Goal: Task Accomplishment & Management: Use online tool/utility

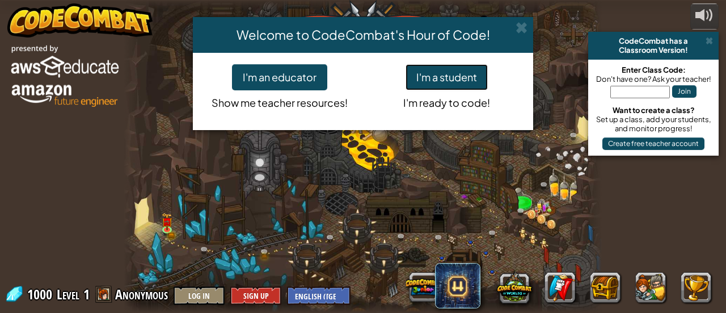
click at [461, 85] on button "I'm a student" at bounding box center [447, 77] width 82 height 26
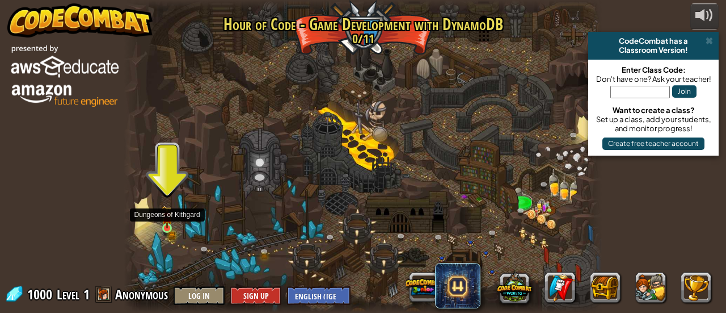
click at [163, 223] on img at bounding box center [167, 216] width 10 height 23
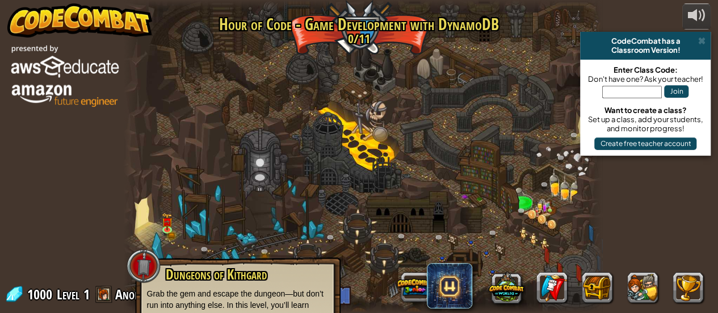
click at [346, 189] on div at bounding box center [363, 156] width 478 height 313
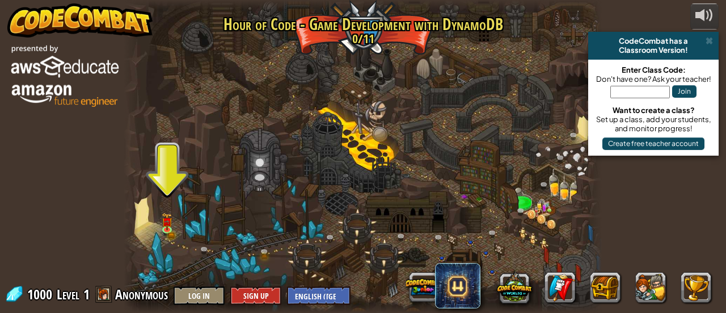
click at [103, 298] on span at bounding box center [103, 293] width 17 height 17
click at [640, 290] on button at bounding box center [650, 287] width 31 height 31
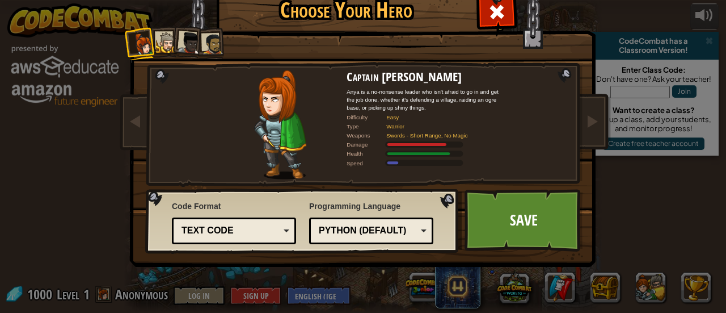
click at [165, 33] on div at bounding box center [166, 42] width 21 height 21
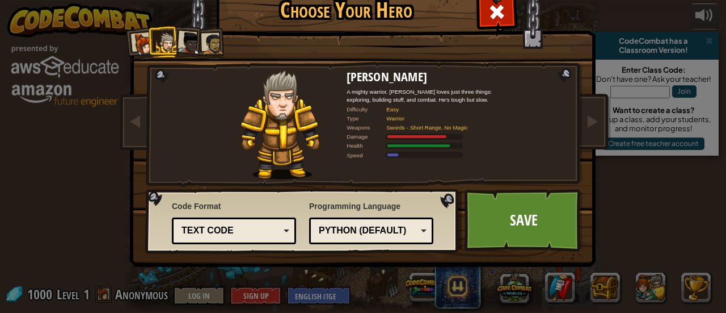
click at [178, 37] on div at bounding box center [189, 43] width 23 height 23
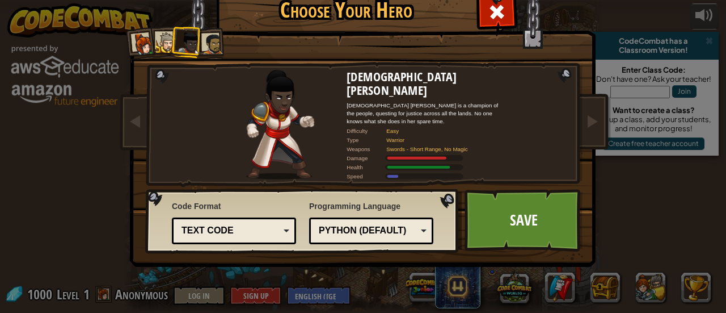
click at [203, 46] on div at bounding box center [212, 43] width 21 height 21
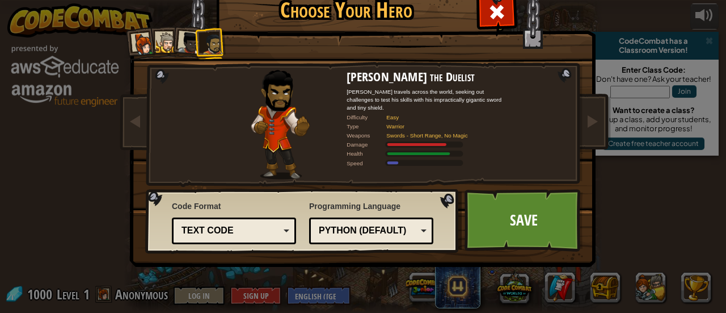
click at [161, 41] on div at bounding box center [166, 42] width 21 height 21
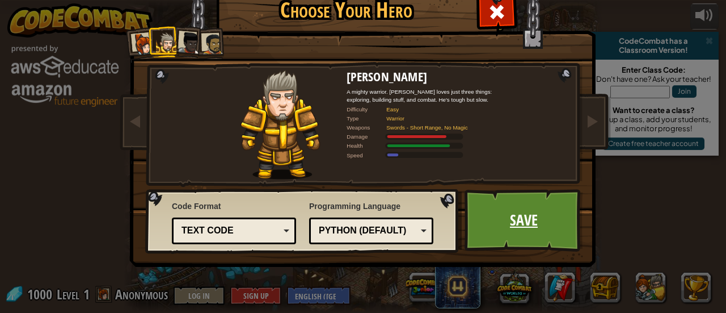
click at [513, 226] on link "Save" at bounding box center [524, 220] width 119 height 62
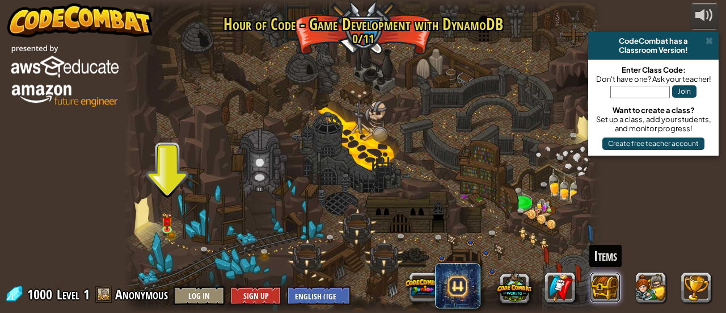
click at [592, 288] on button at bounding box center [605, 287] width 31 height 31
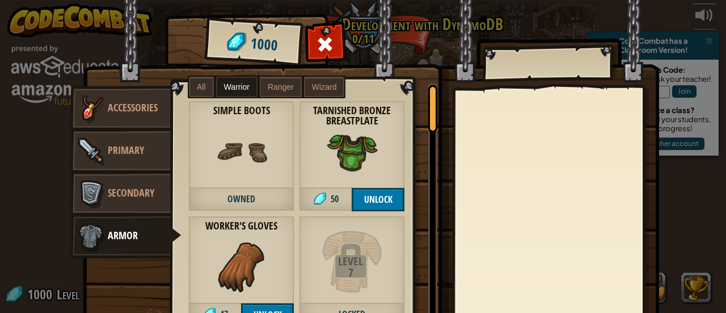
drag, startPoint x: 423, startPoint y: 116, endPoint x: 423, endPoint y: 127, distance: 10.2
click at [423, 127] on div "Leather Chainmail Coif 53 Ranger Leather Chainmail Tunic 87 Ranger Simple Boots…" at bounding box center [308, 227] width 275 height 288
click at [380, 198] on button "Unlock" at bounding box center [378, 199] width 53 height 23
click at [382, 195] on button "Confirm" at bounding box center [378, 199] width 53 height 23
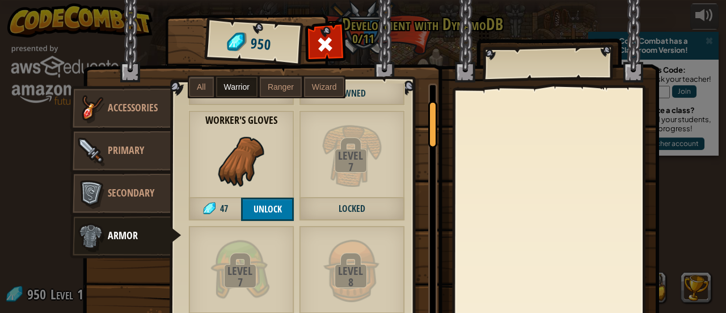
scroll to position [128, 0]
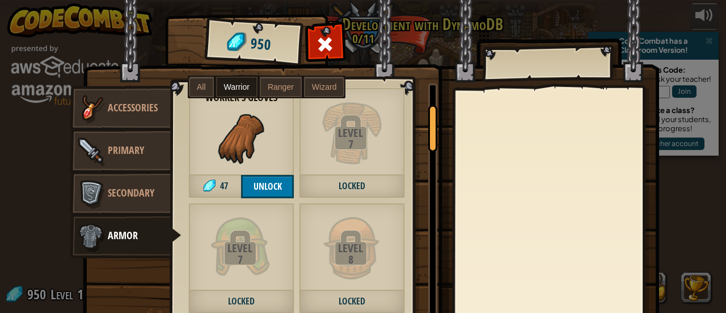
drag, startPoint x: 424, startPoint y: 111, endPoint x: 427, endPoint y: 129, distance: 18.4
click at [428, 129] on div at bounding box center [432, 128] width 9 height 47
click at [259, 188] on button "Unlock" at bounding box center [267, 186] width 53 height 23
click at [259, 188] on button "Confirm" at bounding box center [267, 186] width 53 height 23
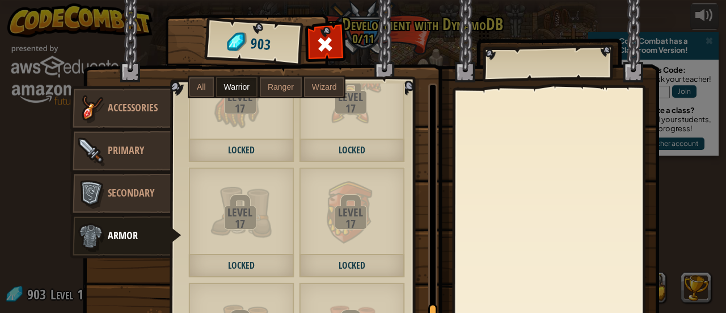
scroll to position [1468, 0]
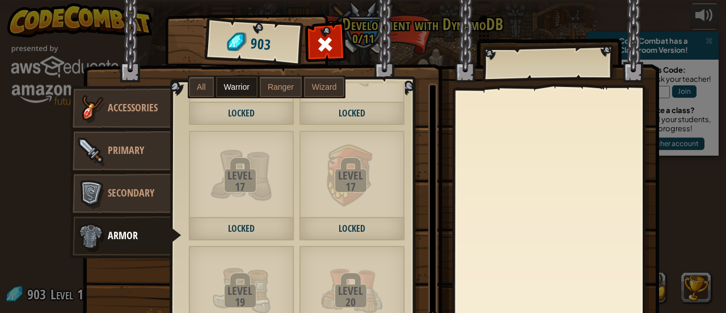
drag, startPoint x: 425, startPoint y: 135, endPoint x: 407, endPoint y: 339, distance: 205.0
click at [407, 12] on html "powered by CodeCombat has a Classroom Version! Enter Class Code: Don't have one…" at bounding box center [363, 6] width 726 height 12
click at [127, 184] on link "Secondary" at bounding box center [120, 193] width 101 height 45
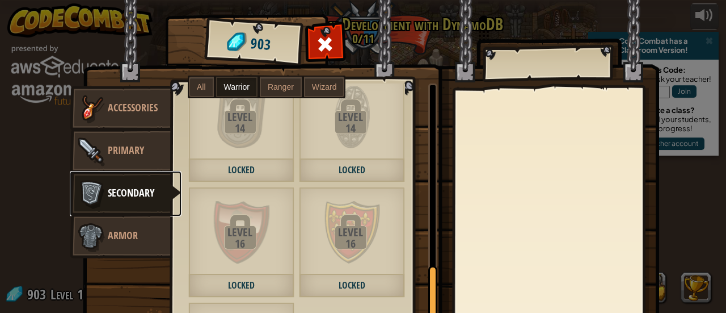
scroll to position [627, 0]
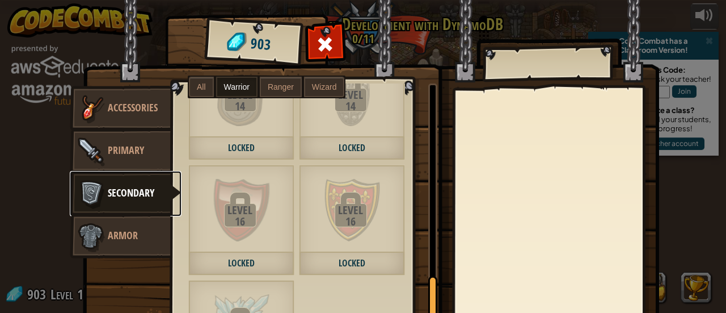
drag, startPoint x: 424, startPoint y: 150, endPoint x: 412, endPoint y: 339, distance: 189.3
click at [412, 12] on html "powered by CodeCombat has a Classroom Version! Enter Class Code: Don't have one…" at bounding box center [363, 6] width 726 height 12
click at [109, 149] on span "Primary" at bounding box center [126, 150] width 36 height 14
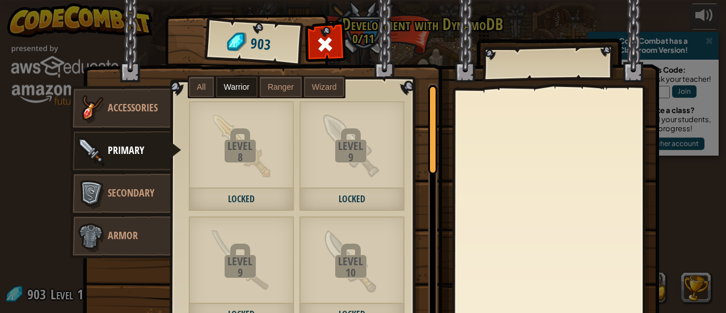
drag, startPoint x: 423, startPoint y: 120, endPoint x: 416, endPoint y: 244, distance: 125.0
click at [416, 244] on div "Crude Crossbow 100 Ranger Enchanted Stick 100 Wizard Level 3 Locked Level 3 Loc…" at bounding box center [308, 227] width 275 height 288
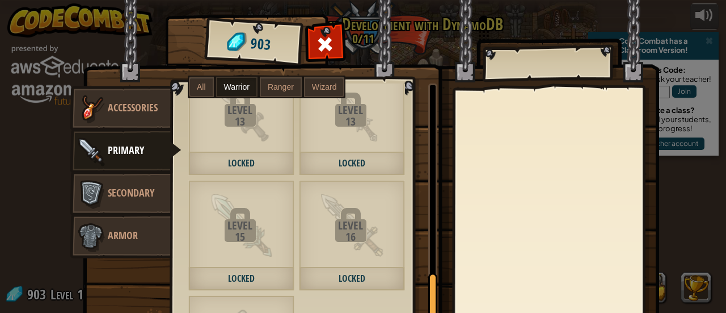
scroll to position [617, 0]
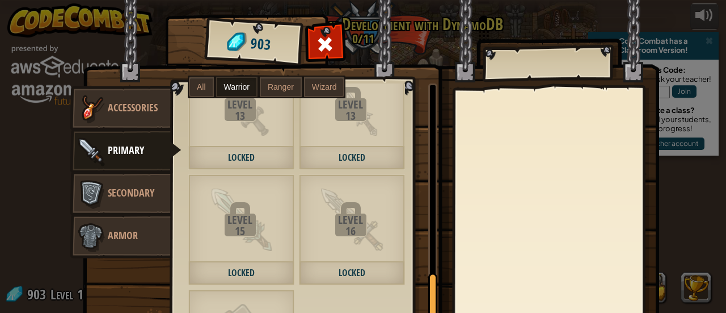
drag, startPoint x: 427, startPoint y: 153, endPoint x: 404, endPoint y: 339, distance: 187.4
click at [404, 12] on html "powered by CodeCombat has a Classroom Version! Enter Class Code: Don't have one…" at bounding box center [363, 6] width 726 height 12
click at [135, 227] on link "Armor" at bounding box center [120, 235] width 101 height 45
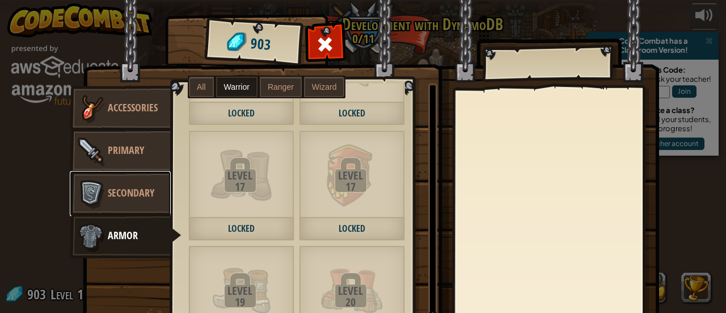
click at [90, 195] on img at bounding box center [91, 193] width 34 height 34
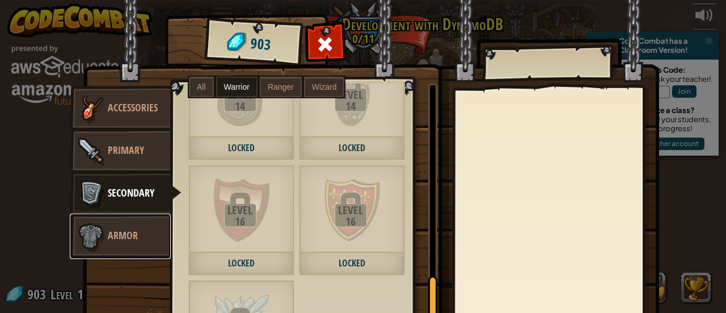
click at [91, 231] on img at bounding box center [91, 236] width 34 height 34
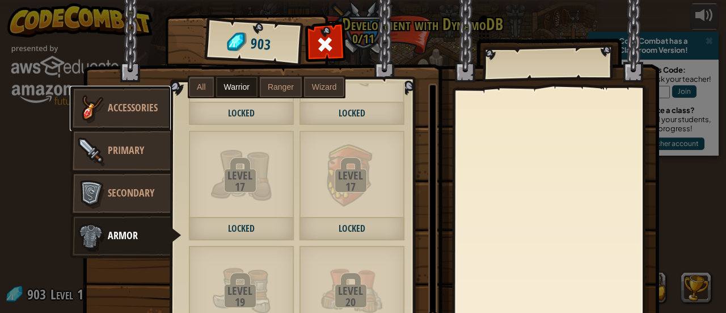
click at [129, 102] on span "Accessories" at bounding box center [133, 107] width 50 height 14
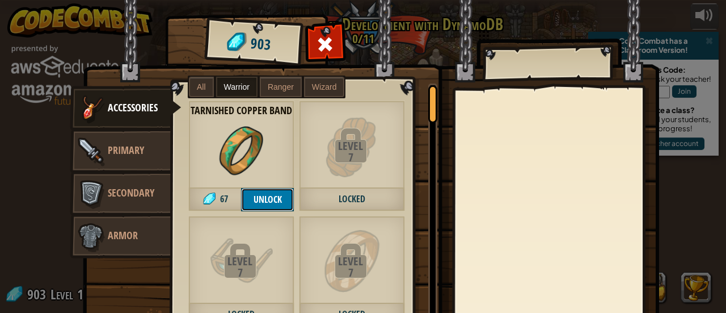
click at [264, 199] on button "Unlock" at bounding box center [267, 199] width 53 height 23
click at [271, 200] on button "Confirm" at bounding box center [267, 199] width 53 height 23
click at [272, 82] on span "Ranger" at bounding box center [281, 86] width 26 height 9
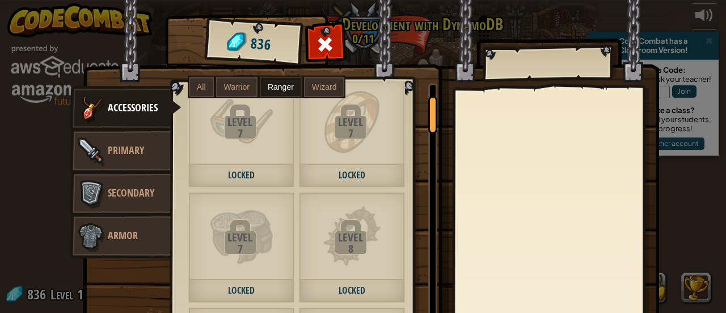
scroll to position [81, 0]
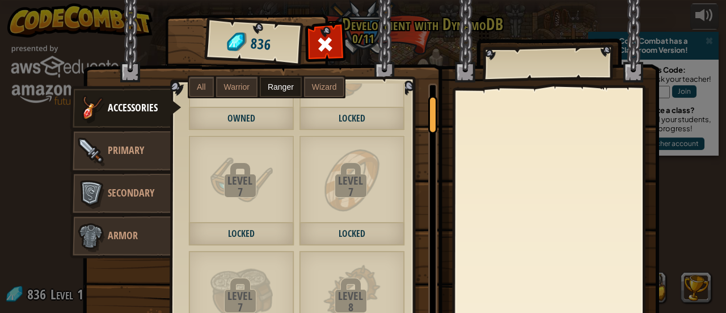
drag, startPoint x: 430, startPoint y: 116, endPoint x: 425, endPoint y: 112, distance: 6.0
click at [428, 112] on div at bounding box center [432, 115] width 9 height 38
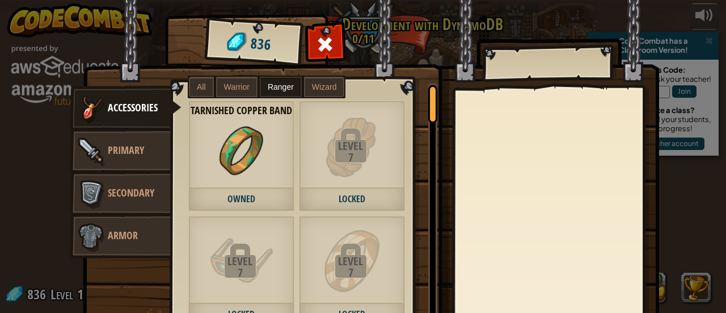
click at [230, 83] on span "Warrior" at bounding box center [237, 86] width 26 height 9
click at [189, 86] on label "All" at bounding box center [201, 87] width 25 height 20
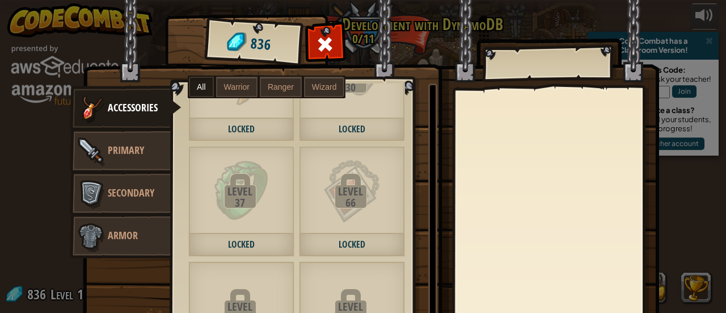
scroll to position [2032, 0]
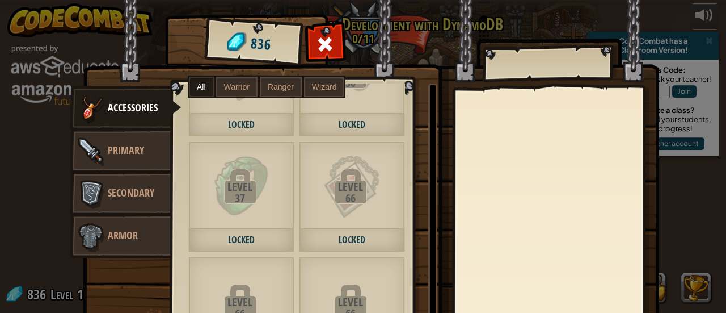
drag, startPoint x: 428, startPoint y: 103, endPoint x: 411, endPoint y: 339, distance: 236.6
click at [411, 12] on html "powered by CodeCombat has a Classroom Version! Enter Class Code: Don't have one…" at bounding box center [363, 6] width 726 height 12
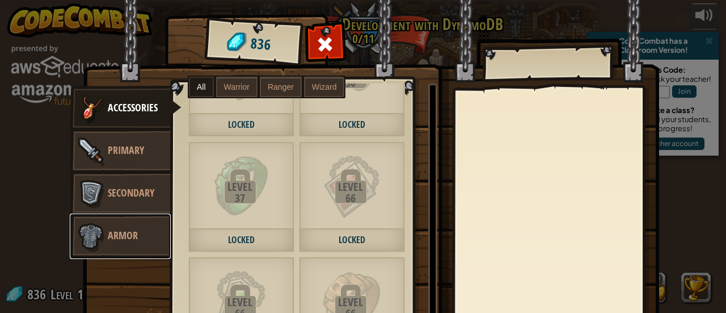
click at [113, 235] on span "Armor" at bounding box center [123, 235] width 30 height 14
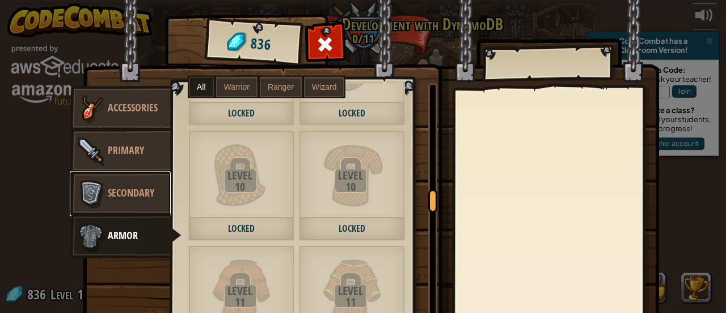
click at [142, 197] on span "Secondary" at bounding box center [131, 193] width 47 height 14
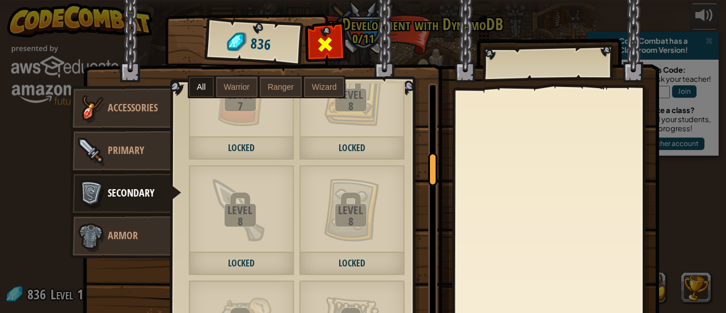
click at [322, 48] on span at bounding box center [326, 44] width 18 height 18
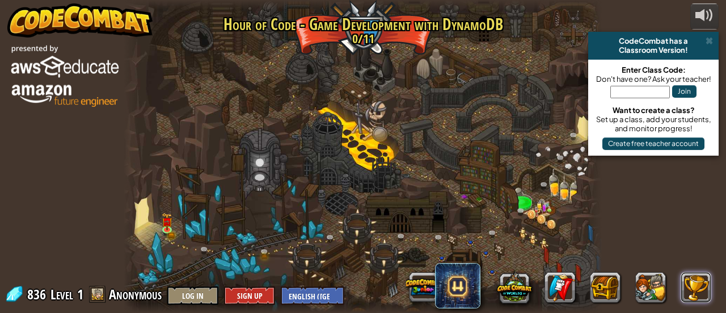
click at [685, 283] on button at bounding box center [696, 287] width 31 height 31
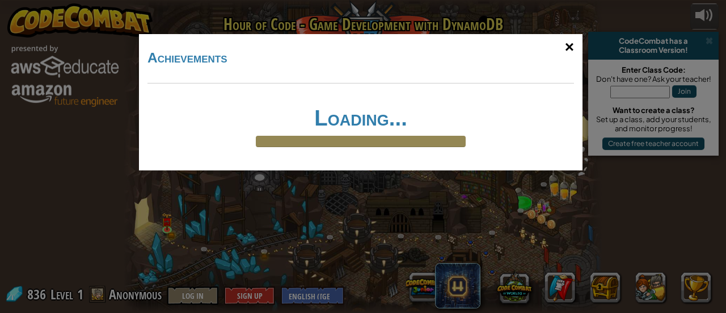
drag, startPoint x: 571, startPoint y: 46, endPoint x: 576, endPoint y: 43, distance: 6.1
click at [576, 43] on div "×" at bounding box center [570, 47] width 26 height 33
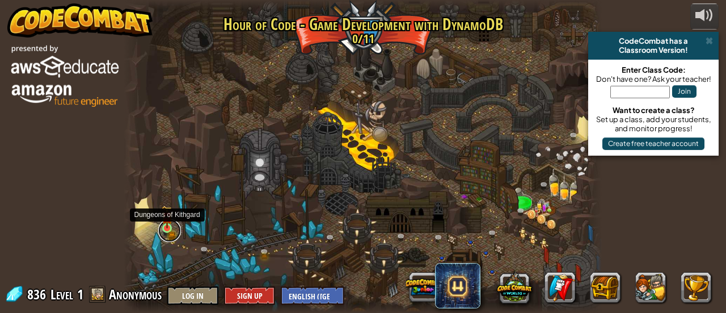
click at [166, 233] on link at bounding box center [169, 230] width 23 height 23
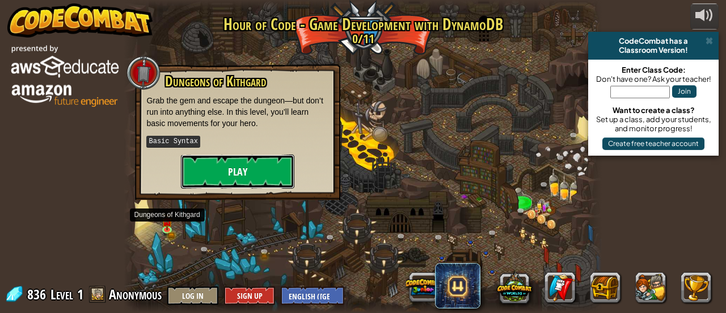
click at [259, 166] on button "Play" at bounding box center [237, 171] width 113 height 34
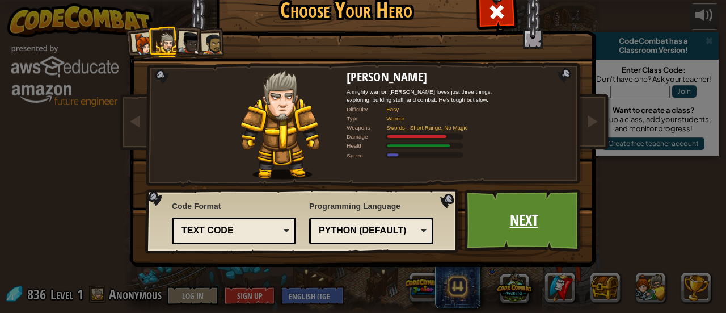
click at [538, 216] on link "Next" at bounding box center [524, 220] width 119 height 62
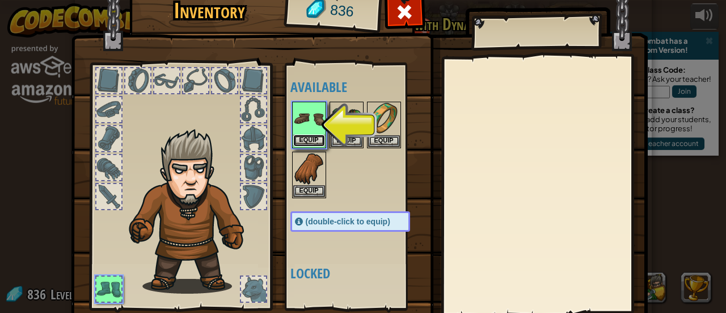
click at [306, 136] on button "Equip" at bounding box center [309, 140] width 32 height 12
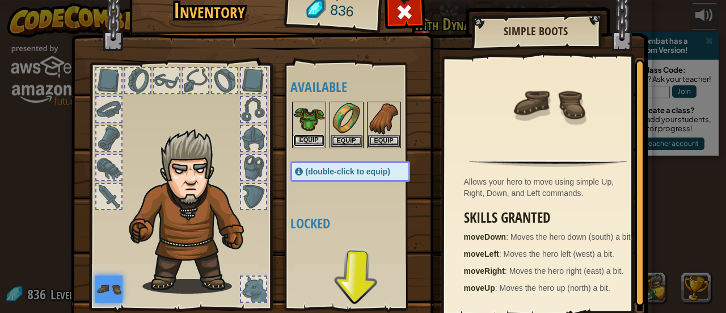
click at [306, 136] on button "Equip" at bounding box center [309, 140] width 32 height 12
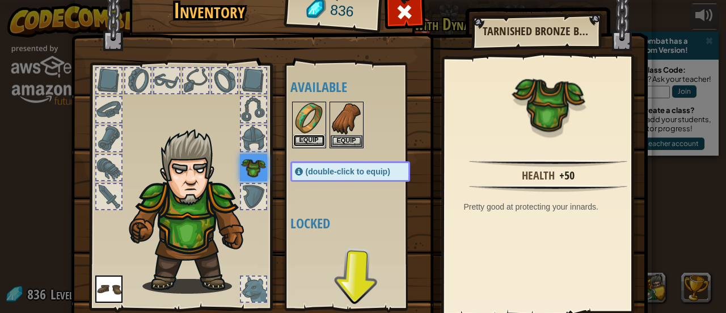
click at [310, 139] on button "Equip" at bounding box center [309, 140] width 32 height 12
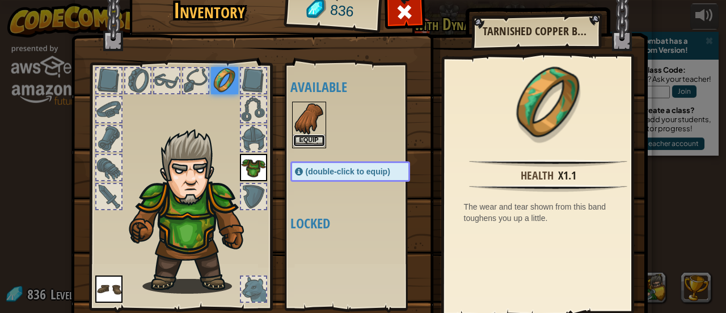
click at [309, 137] on button "Equip" at bounding box center [309, 140] width 32 height 12
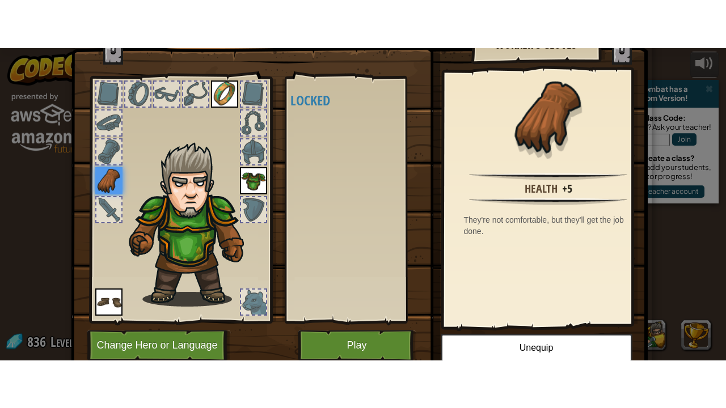
scroll to position [78, 0]
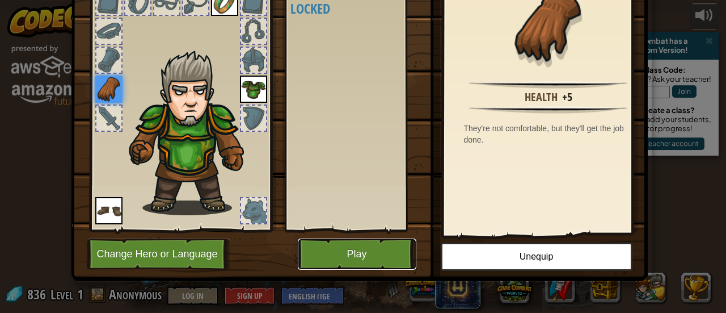
click at [356, 243] on button "Play" at bounding box center [357, 253] width 119 height 31
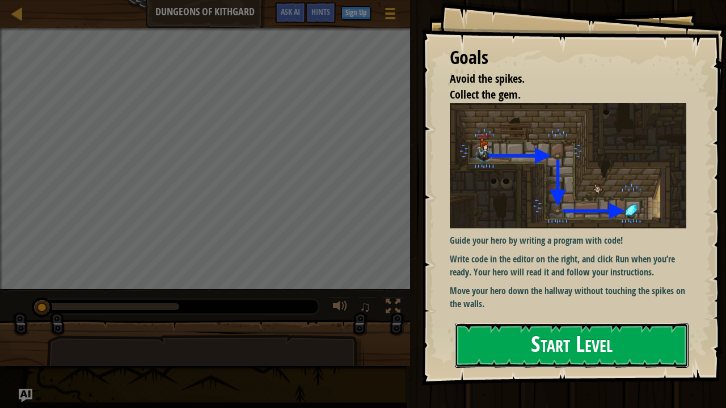
click at [547, 312] on button "Start Level" at bounding box center [572, 345] width 234 height 45
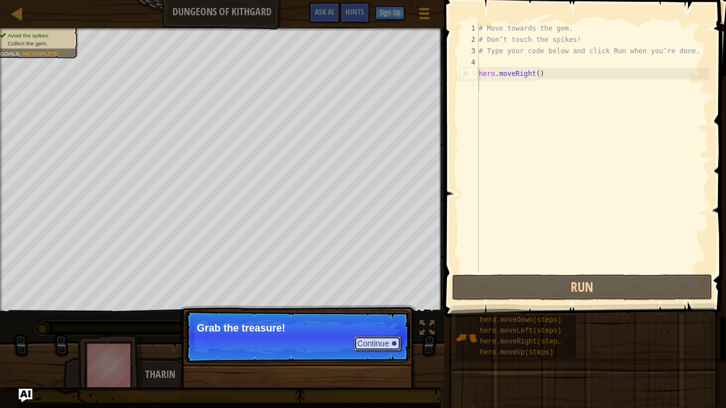
click at [359, 312] on button "Continue" at bounding box center [377, 343] width 47 height 15
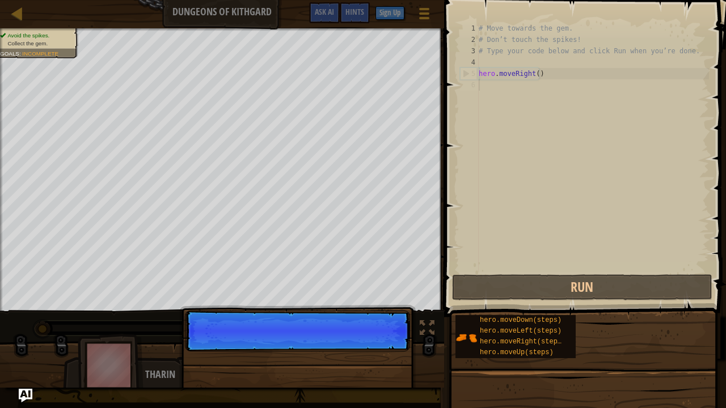
scroll to position [5, 0]
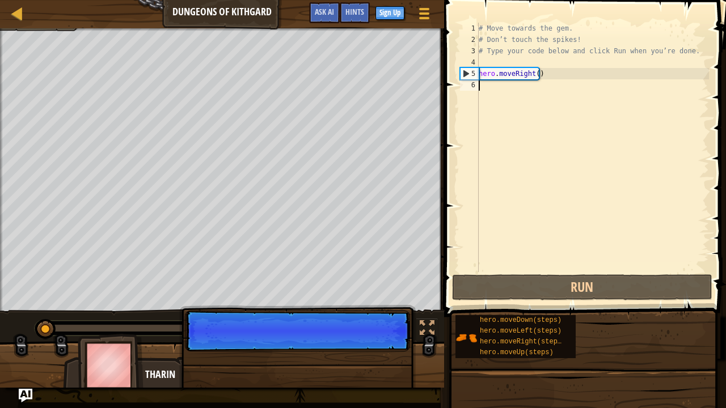
click at [380, 312] on p "Continue" at bounding box center [297, 331] width 225 height 41
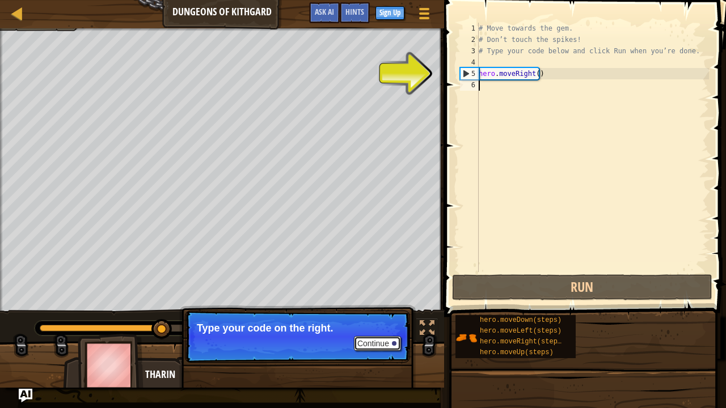
click at [387, 312] on button "Continue" at bounding box center [377, 343] width 47 height 15
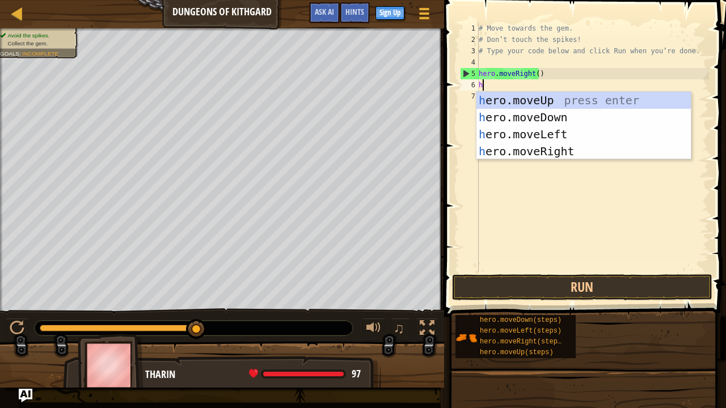
type textarea "he"
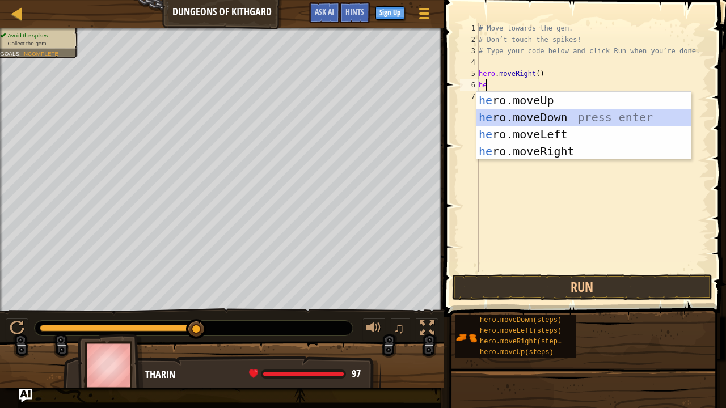
click at [525, 116] on div "he ro.moveUp press enter he ro.moveDown press enter he ro.moveLeft press enter …" at bounding box center [584, 143] width 215 height 102
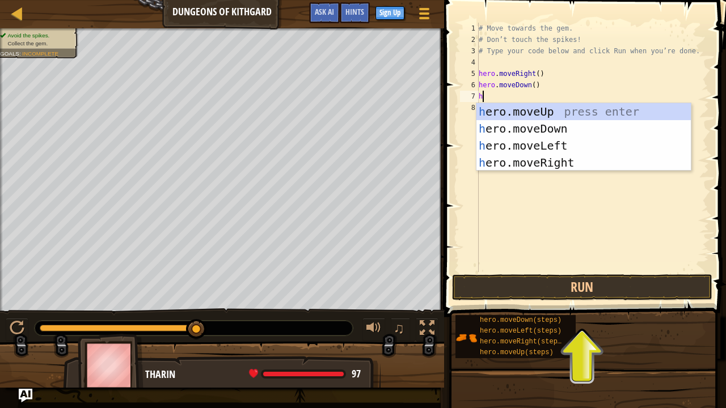
type textarea "h"
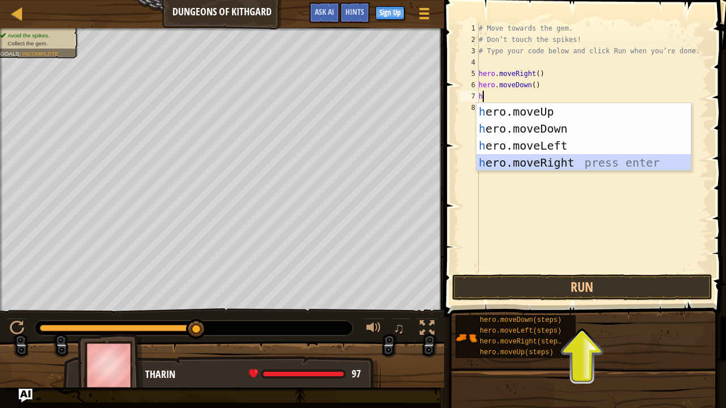
click at [533, 165] on div "h ero.moveUp press enter h ero.moveDown press enter h ero.moveLeft press enter …" at bounding box center [584, 154] width 215 height 102
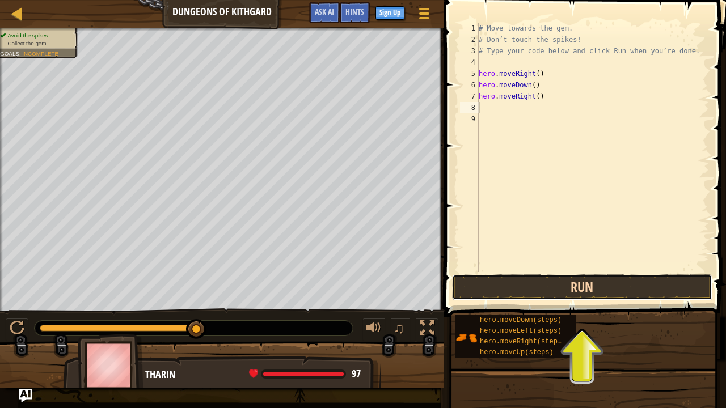
click at [581, 285] on button "Run" at bounding box center [582, 288] width 260 height 26
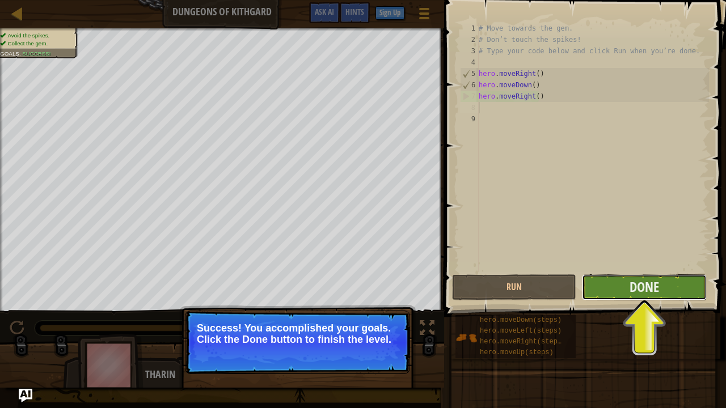
drag, startPoint x: 672, startPoint y: 287, endPoint x: 663, endPoint y: 285, distance: 9.8
click at [663, 285] on button "Done" at bounding box center [644, 288] width 124 height 26
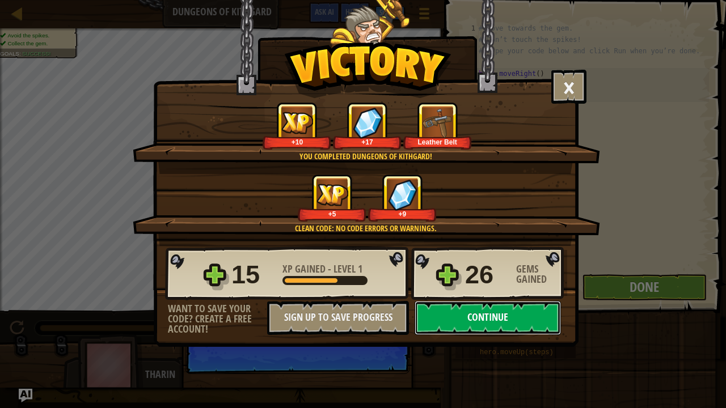
click at [509, 312] on button "Continue" at bounding box center [488, 318] width 146 height 34
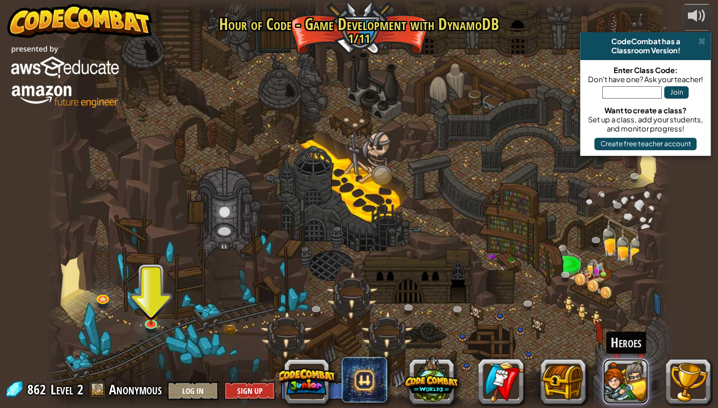
click at [626, 312] on button at bounding box center [624, 381] width 45 height 45
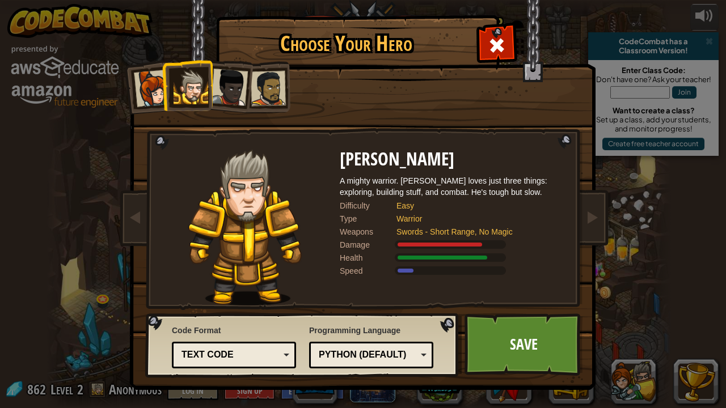
click at [414, 312] on div "Python (Default)" at bounding box center [368, 355] width 98 height 13
click at [542, 188] on div "A mighty warrior. Tharin loves just three things: exploring, building stuff, an…" at bounding box center [453, 186] width 227 height 23
click at [240, 85] on div at bounding box center [228, 87] width 37 height 37
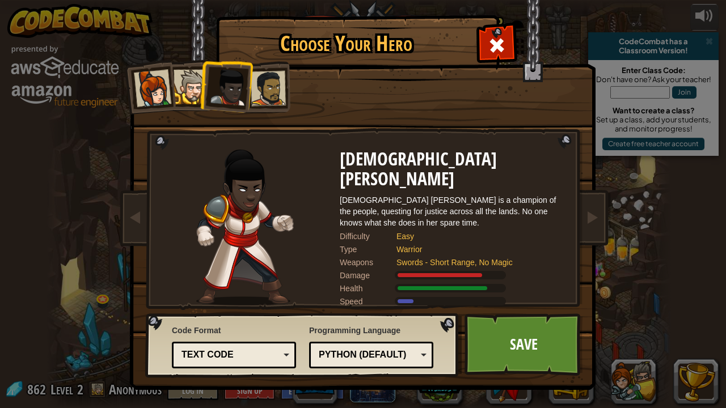
click at [194, 83] on div at bounding box center [191, 87] width 35 height 35
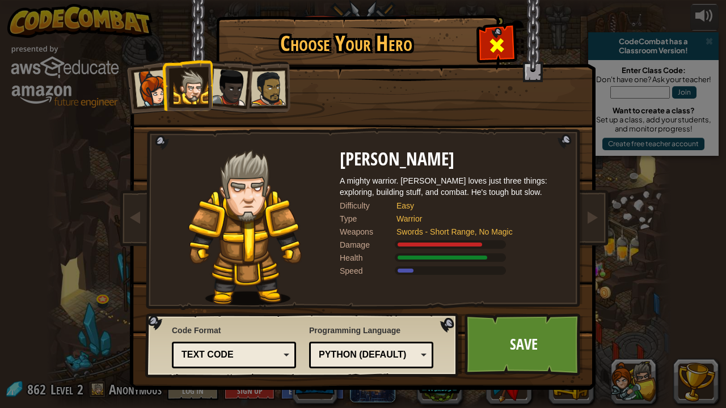
click at [496, 44] on span at bounding box center [497, 45] width 18 height 18
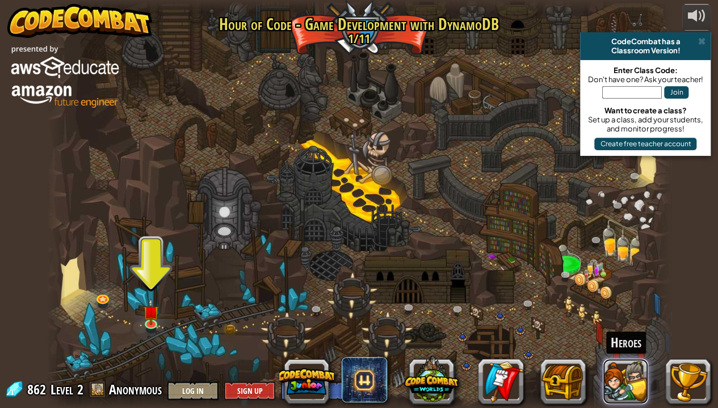
click at [614, 312] on button at bounding box center [624, 381] width 45 height 45
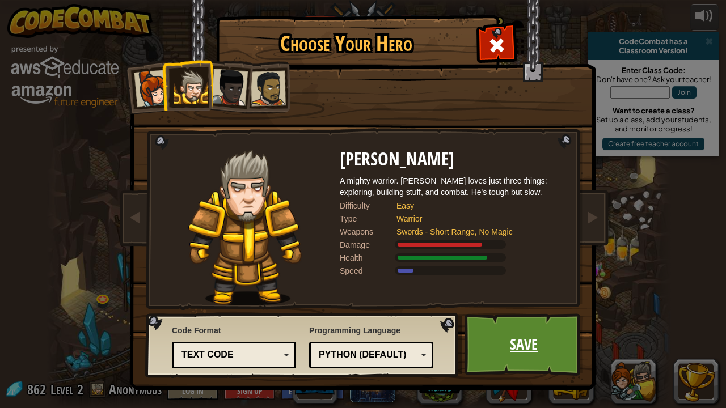
click at [484, 312] on link "Save" at bounding box center [524, 345] width 119 height 62
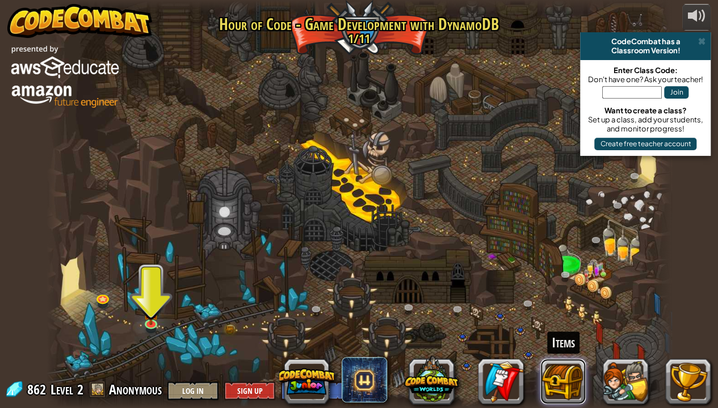
click at [564, 312] on button at bounding box center [562, 381] width 45 height 45
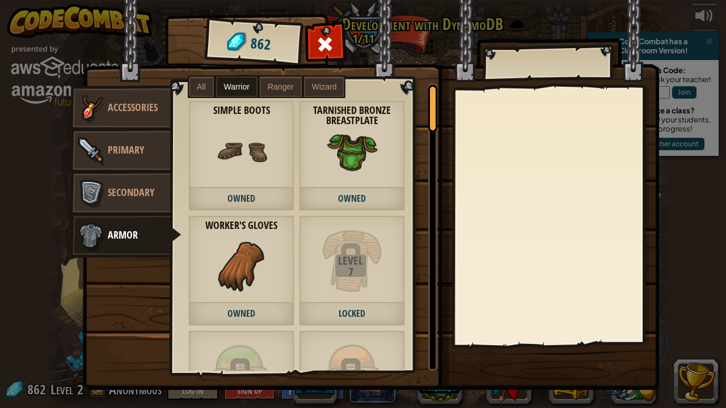
click at [431, 124] on div at bounding box center [432, 108] width 9 height 47
click at [202, 85] on span "All" at bounding box center [201, 86] width 9 height 9
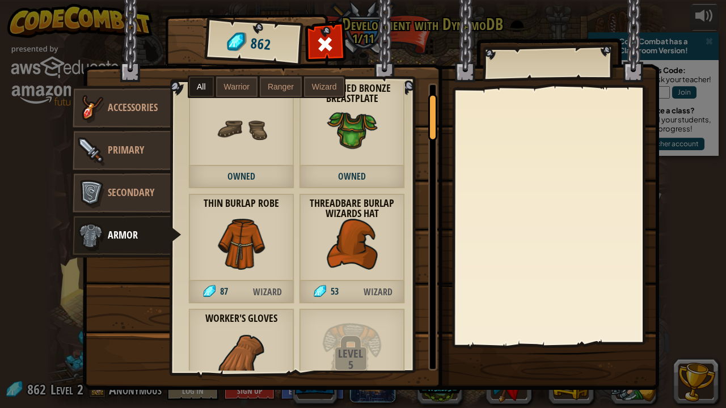
scroll to position [172, 0]
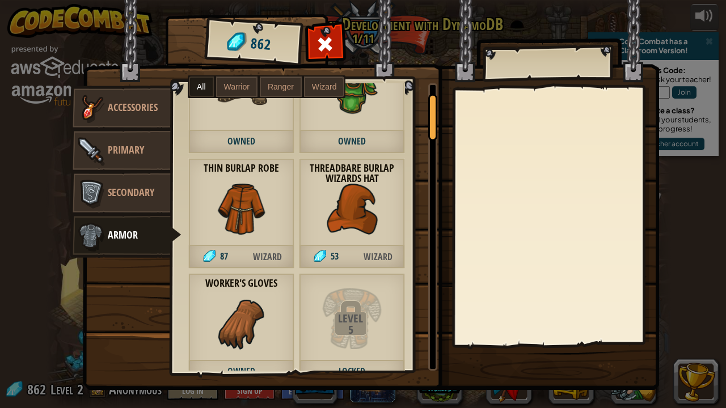
drag, startPoint x: 428, startPoint y: 109, endPoint x: 418, endPoint y: 119, distance: 14.0
click at [418, 119] on div "Leather Chainmail Coif 53 Ranger Leather Chainmail Tunic 87 Ranger Simple Boots…" at bounding box center [304, 227] width 266 height 288
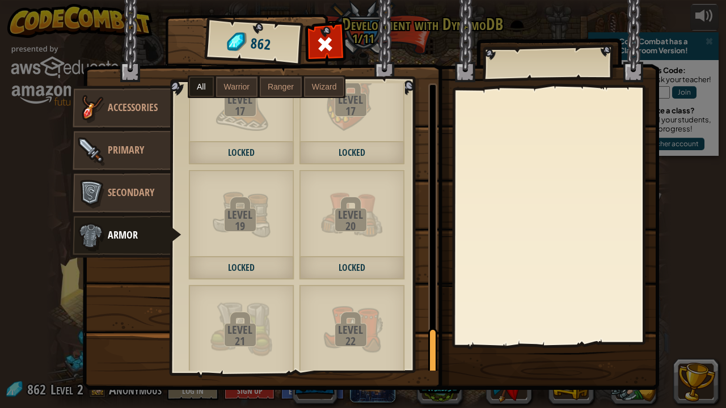
scroll to position [3772, 0]
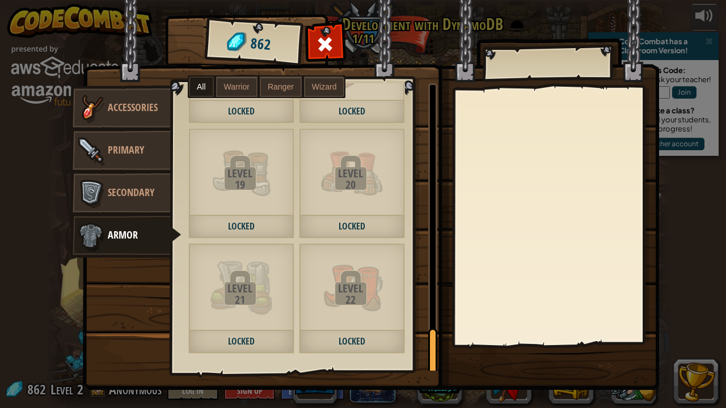
drag, startPoint x: 429, startPoint y: 123, endPoint x: 397, endPoint y: 399, distance: 278.7
click at [397, 312] on div "Items 862 Misc Accessories Primary Secondary Armor All Warrior Ranger Wizard Le…" at bounding box center [363, 204] width 726 height 408
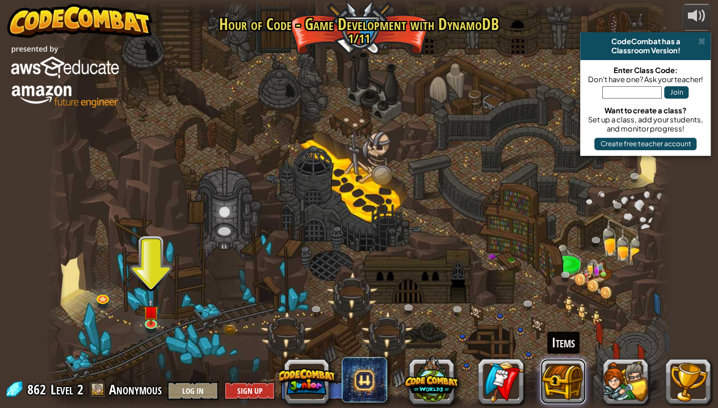
click at [573, 312] on button at bounding box center [562, 381] width 45 height 45
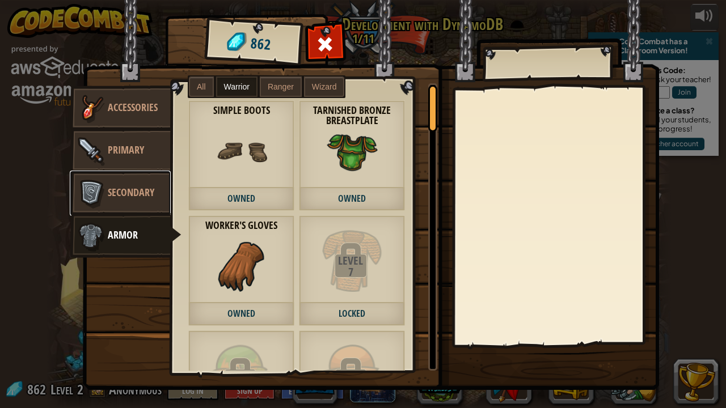
click at [146, 196] on span "Secondary" at bounding box center [131, 193] width 47 height 14
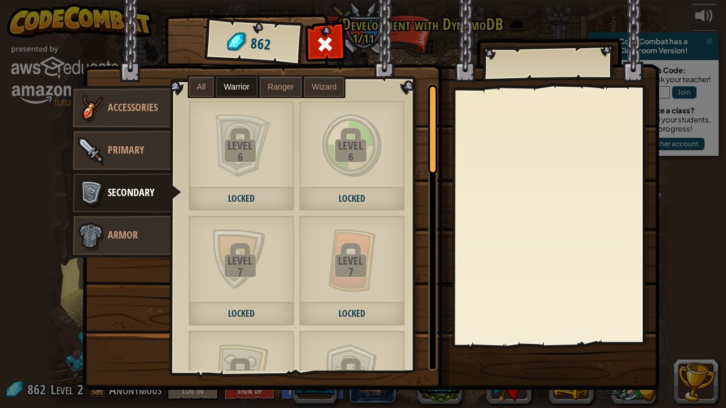
click at [205, 81] on label "All" at bounding box center [201, 87] width 25 height 20
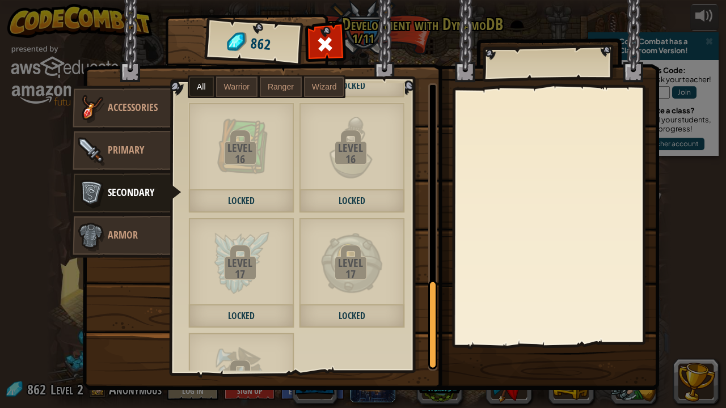
scroll to position [2391, 0]
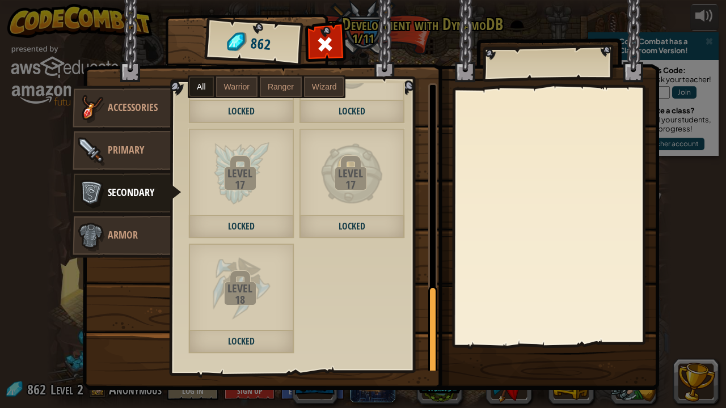
drag, startPoint x: 432, startPoint y: 146, endPoint x: 412, endPoint y: 378, distance: 232.9
click at [412, 18] on div "Items 862 Misc Accessories Primary Secondary Armor All Warrior Ranger Wizard Le…" at bounding box center [377, 17] width 581 height 1
click at [119, 143] on span "Primary" at bounding box center [126, 150] width 36 height 14
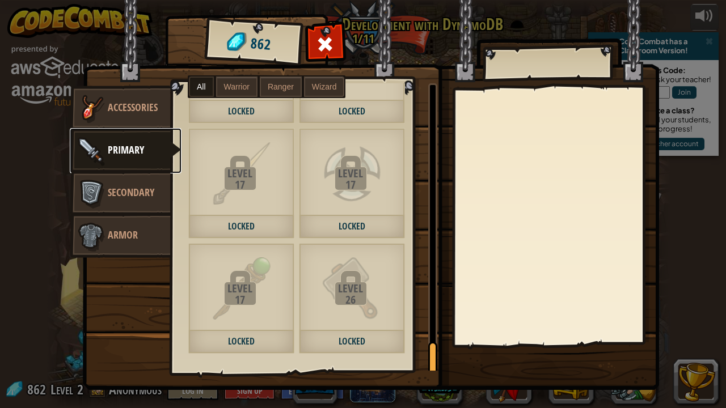
drag, startPoint x: 431, startPoint y: 109, endPoint x: 403, endPoint y: 402, distance: 294.1
click at [403, 312] on div "Items 862 Misc Accessories Primary Secondary Armor All Warrior Ranger Wizard Le…" at bounding box center [363, 204] width 726 height 408
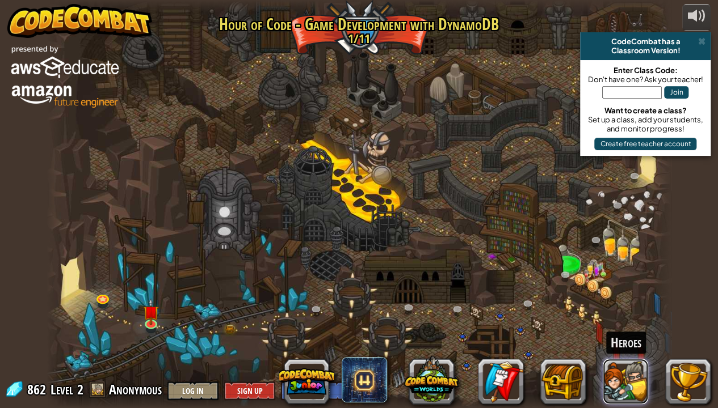
click at [619, 312] on button at bounding box center [624, 381] width 45 height 45
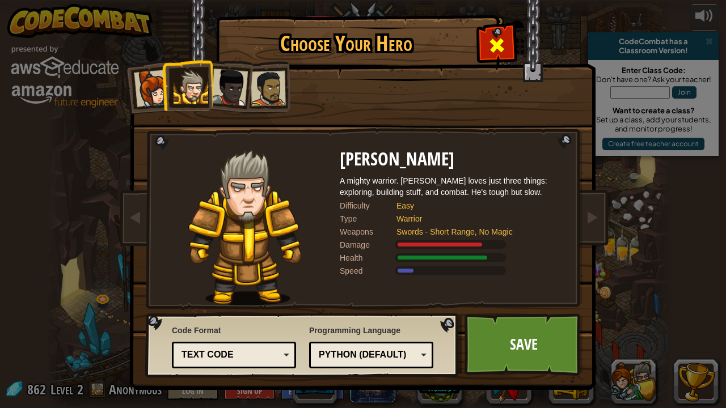
click at [503, 41] on span at bounding box center [497, 45] width 18 height 18
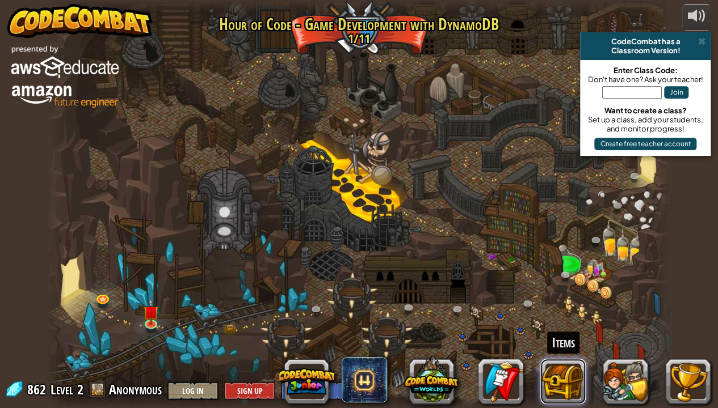
click at [556, 312] on button at bounding box center [562, 381] width 45 height 45
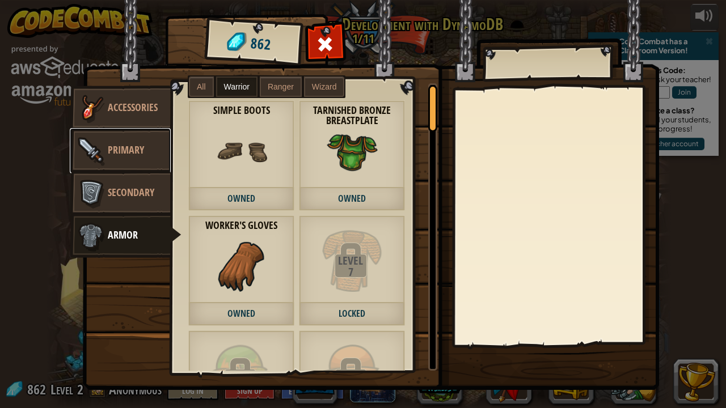
click at [126, 133] on link "Primary" at bounding box center [120, 150] width 101 height 45
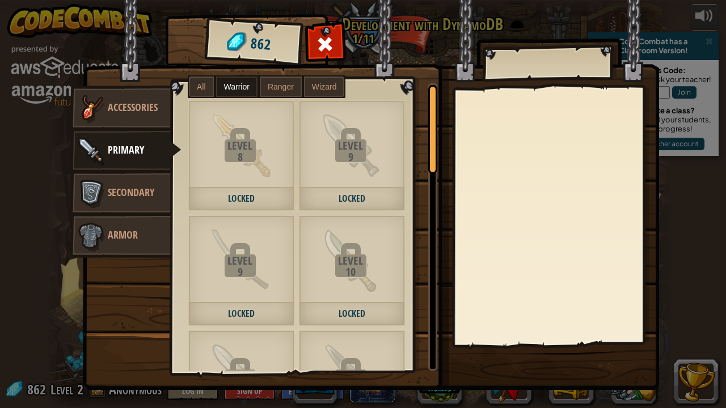
click at [200, 92] on label "All" at bounding box center [201, 87] width 25 height 20
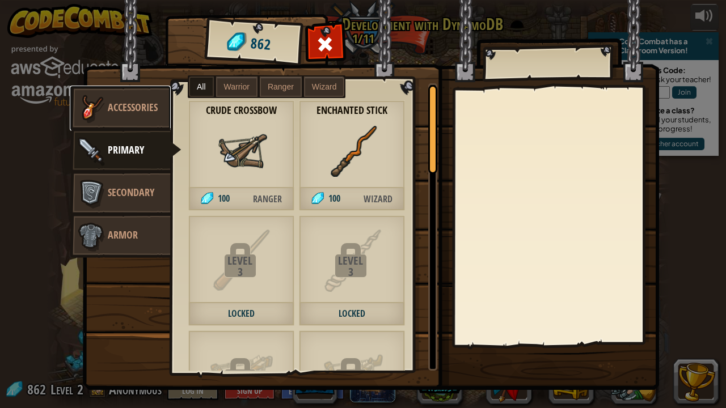
click at [107, 108] on img at bounding box center [91, 108] width 34 height 34
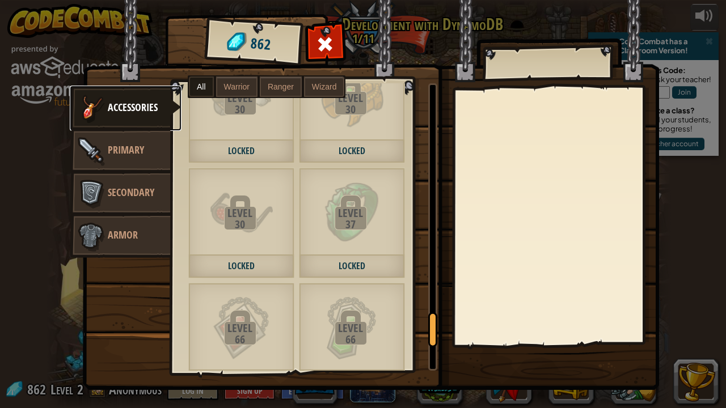
drag, startPoint x: 431, startPoint y: 107, endPoint x: 415, endPoint y: 338, distance: 232.0
click at [415, 312] on div "Leather Belt Owned Tarnished Copper Band Owned Level 7 Locked Level 7 Locked Le…" at bounding box center [304, 227] width 266 height 288
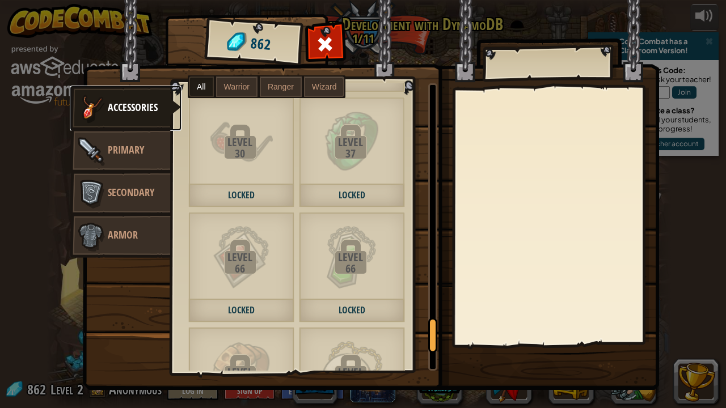
scroll to position [2196, 0]
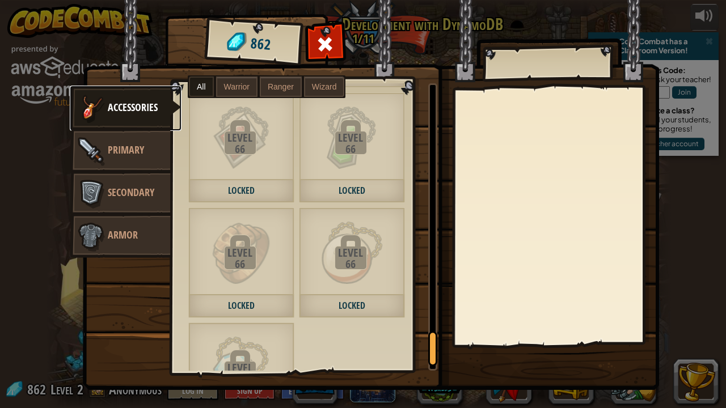
drag, startPoint x: 429, startPoint y: 345, endPoint x: 428, endPoint y: 357, distance: 12.0
click at [428, 312] on div at bounding box center [432, 348] width 9 height 35
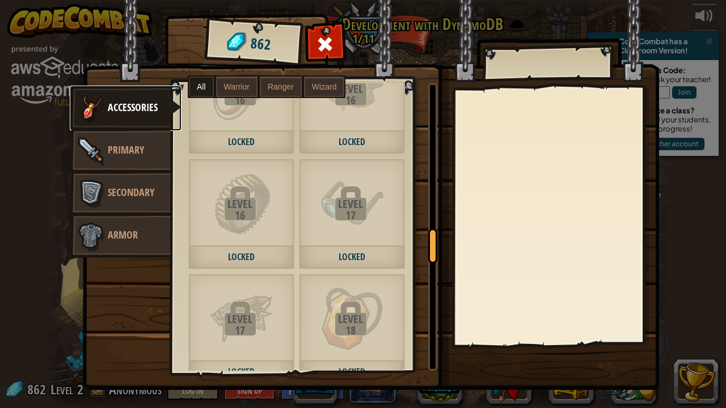
drag, startPoint x: 430, startPoint y: 345, endPoint x: 421, endPoint y: 228, distance: 117.2
click at [421, 228] on div "Leather Belt Owned Tarnished Copper Band Owned Level 7 Locked Level 7 Locked Le…" at bounding box center [304, 227] width 266 height 288
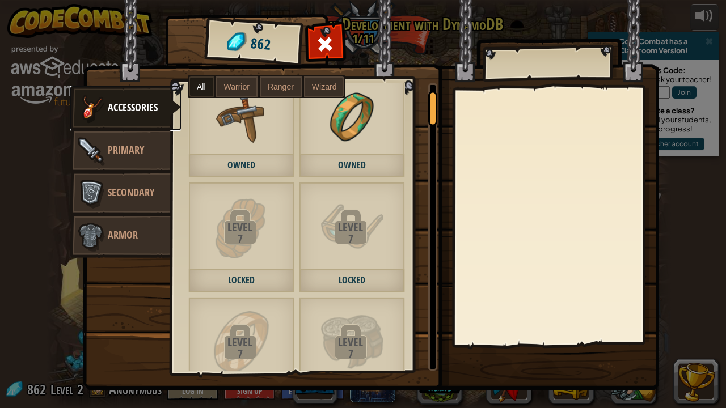
drag, startPoint x: 428, startPoint y: 224, endPoint x: 429, endPoint y: 93, distance: 130.5
click at [429, 93] on div at bounding box center [432, 108] width 9 height 35
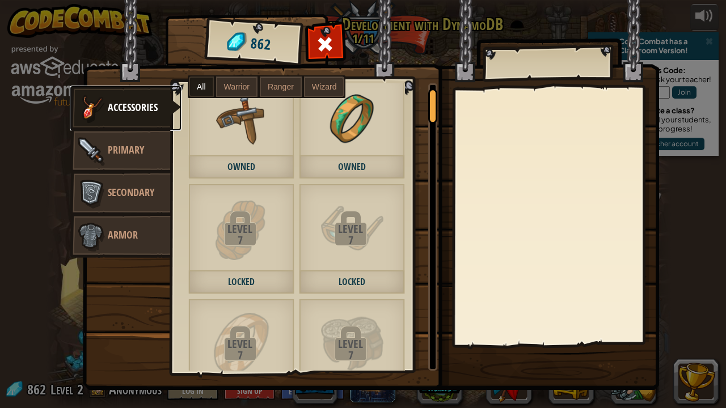
scroll to position [0, 0]
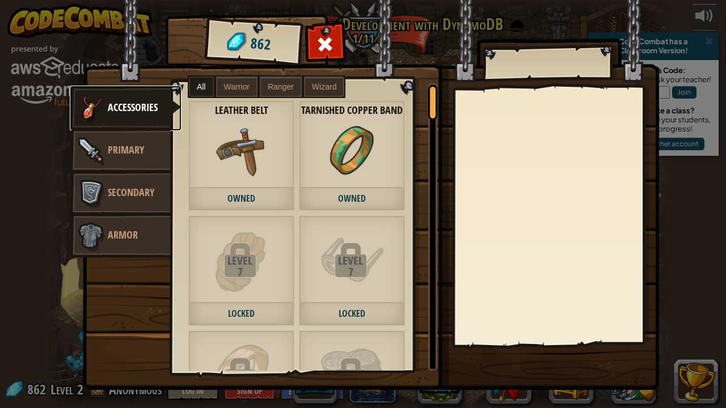
drag, startPoint x: 431, startPoint y: 109, endPoint x: 429, endPoint y: 87, distance: 22.2
click at [429, 87] on div at bounding box center [432, 102] width 9 height 35
click at [319, 40] on span at bounding box center [326, 44] width 18 height 18
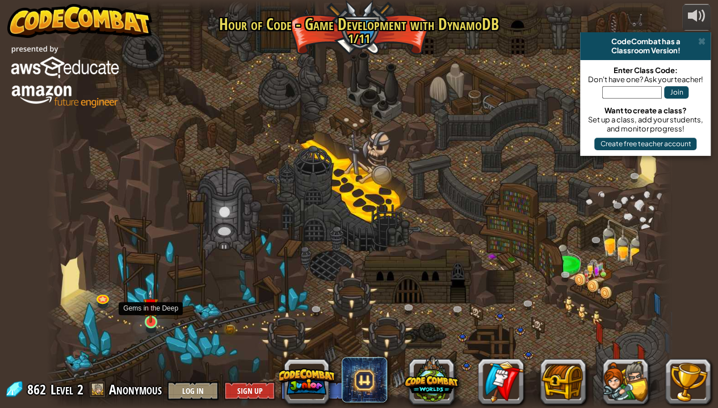
click at [153, 312] on img at bounding box center [150, 305] width 15 height 35
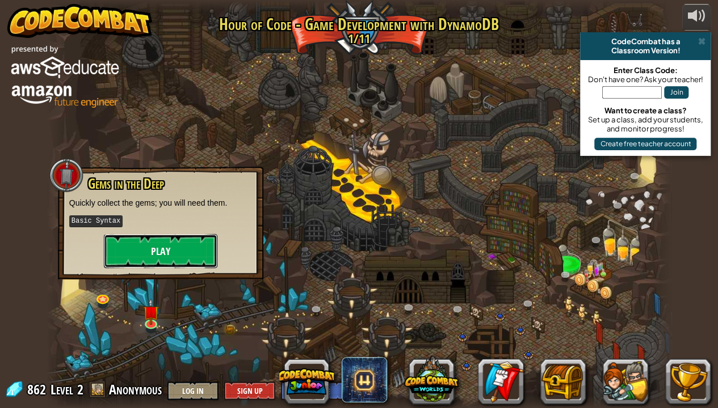
click at [173, 253] on button "Play" at bounding box center [160, 251] width 113 height 34
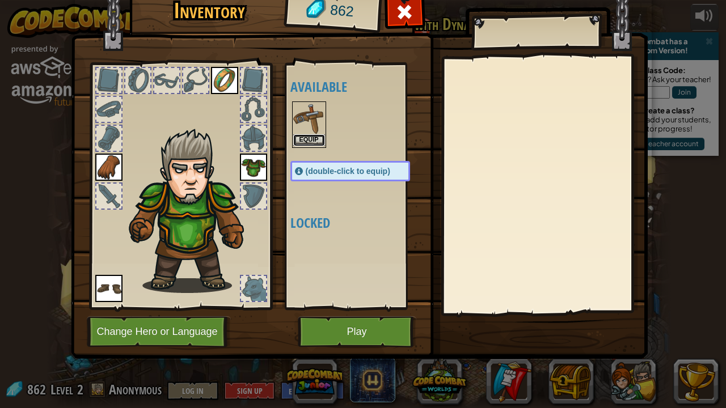
click at [304, 136] on button "Equip" at bounding box center [309, 140] width 32 height 12
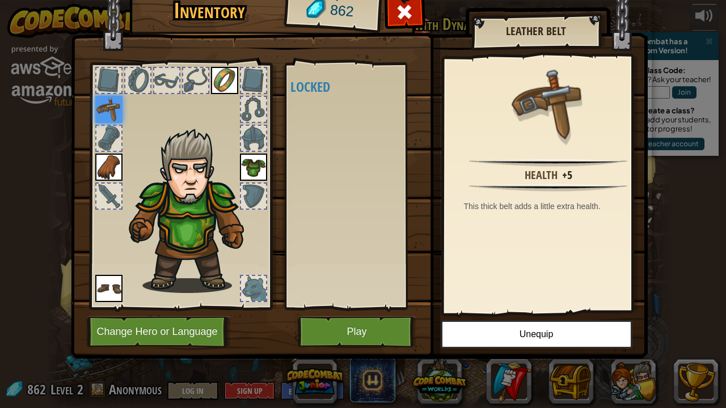
click at [101, 101] on img at bounding box center [108, 109] width 27 height 27
click at [361, 312] on button "Play" at bounding box center [357, 332] width 119 height 31
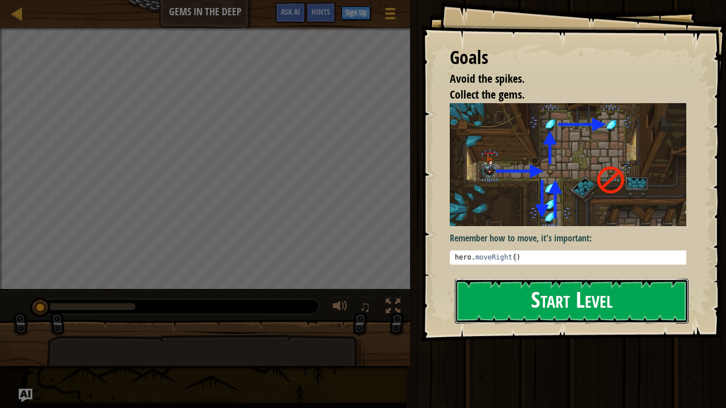
click at [568, 301] on button "Start Level" at bounding box center [572, 301] width 234 height 45
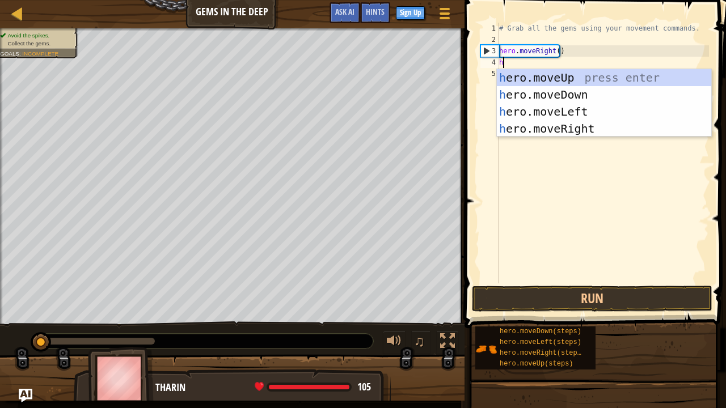
scroll to position [5, 0]
type textarea "he"
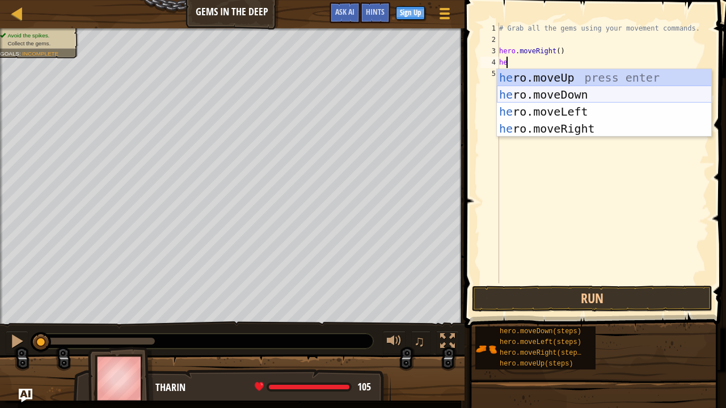
click at [539, 97] on div "he ro.moveUp press enter he ro.moveDown press enter he ro.moveLeft press enter …" at bounding box center [604, 120] width 215 height 102
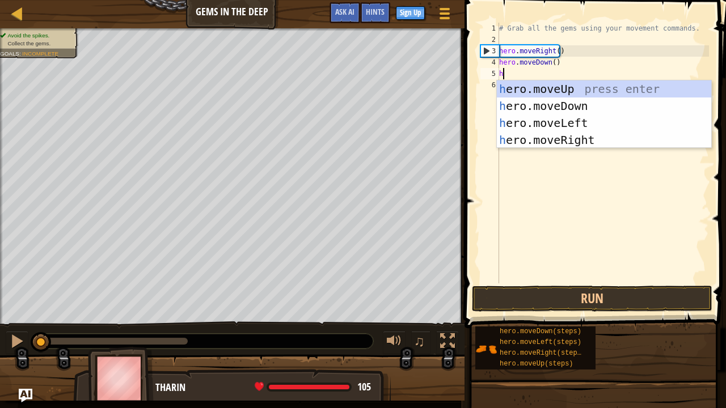
type textarea "her"
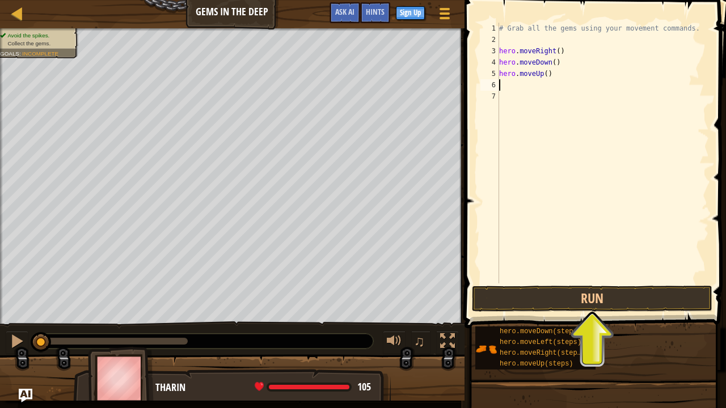
type textarea "h"
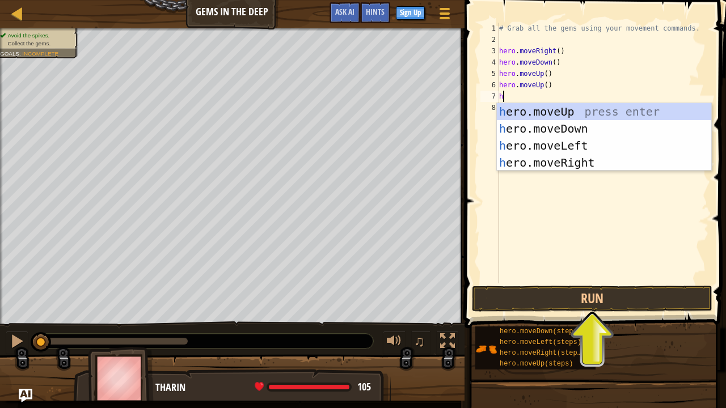
type textarea "he"
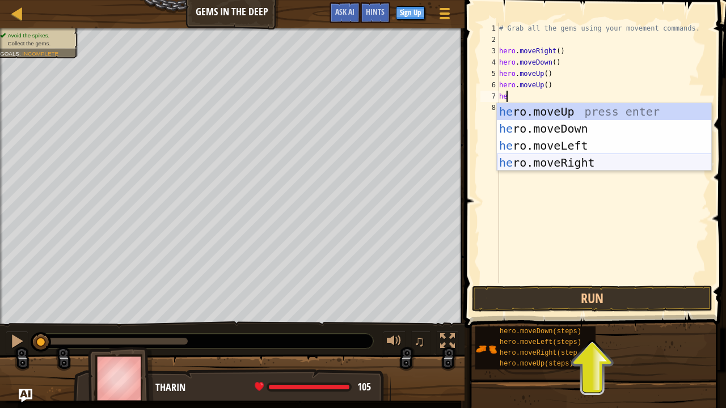
click at [567, 162] on div "he ro.moveUp press enter he ro.moveDown press enter he ro.moveLeft press enter …" at bounding box center [604, 154] width 215 height 102
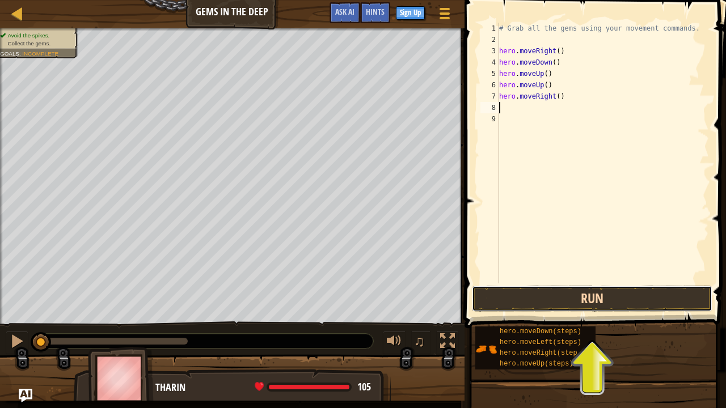
click at [594, 300] on button "Run" at bounding box center [592, 299] width 241 height 26
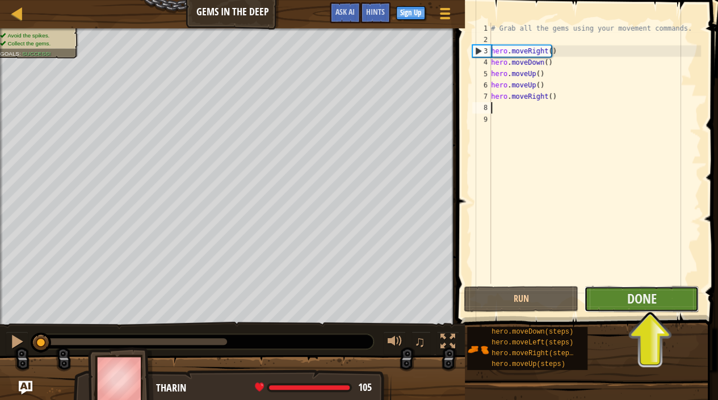
click at [631, 296] on button "Done" at bounding box center [641, 299] width 115 height 26
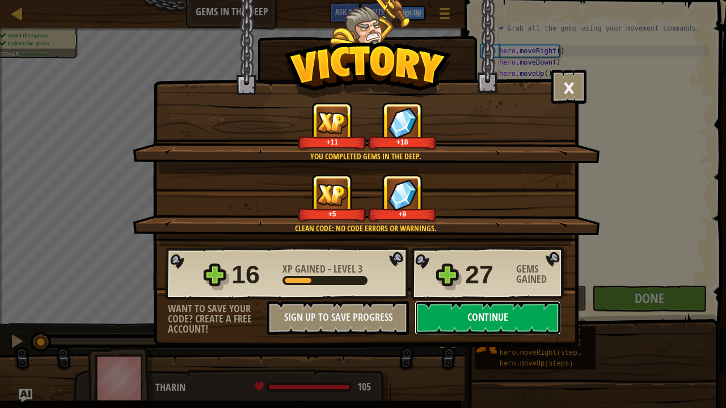
click at [510, 312] on button "Continue" at bounding box center [488, 318] width 146 height 34
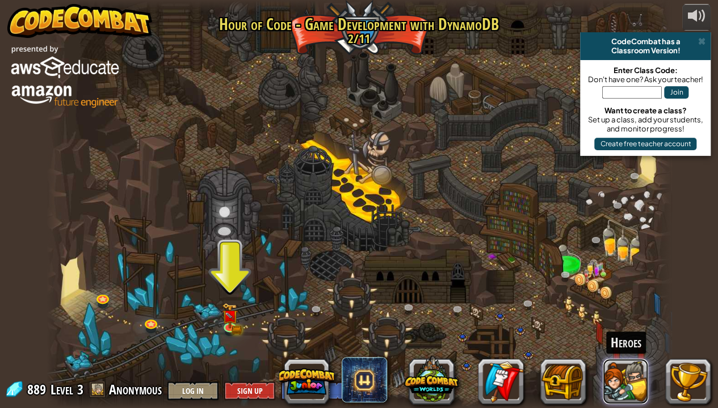
click at [621, 312] on button at bounding box center [624, 381] width 45 height 45
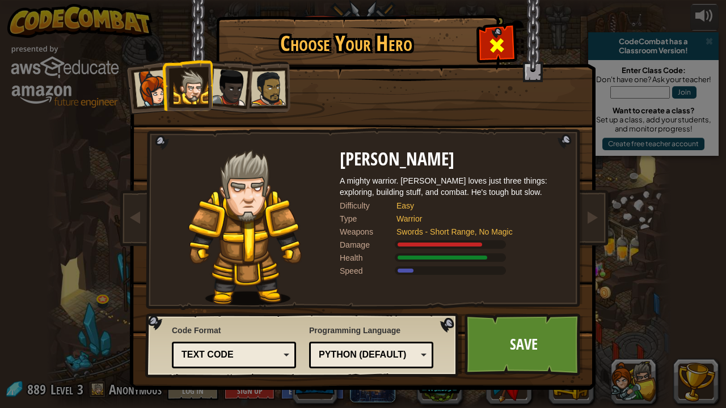
click at [490, 48] on span at bounding box center [497, 45] width 18 height 18
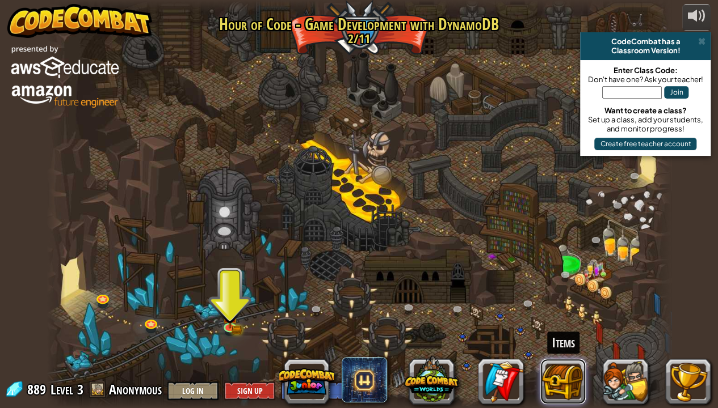
click at [570, 312] on button at bounding box center [562, 381] width 45 height 45
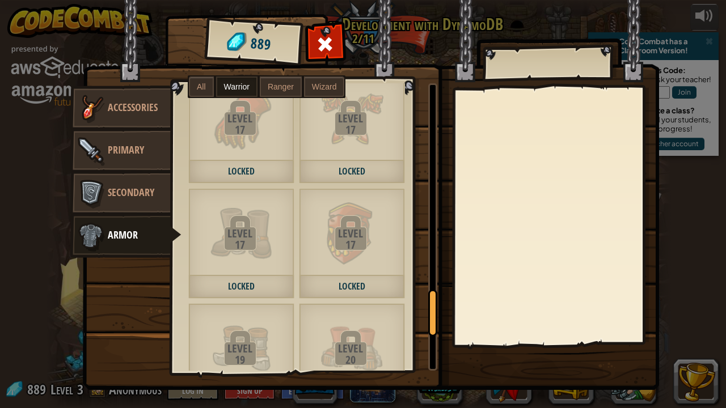
drag, startPoint x: 432, startPoint y: 109, endPoint x: 428, endPoint y: 335, distance: 225.2
click at [428, 312] on div at bounding box center [432, 313] width 9 height 47
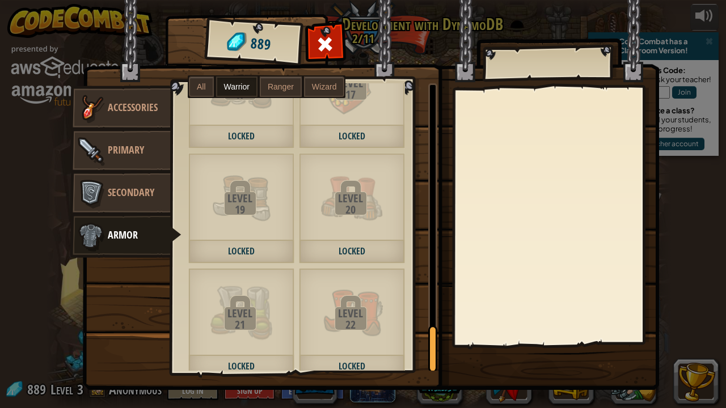
scroll to position [1584, 0]
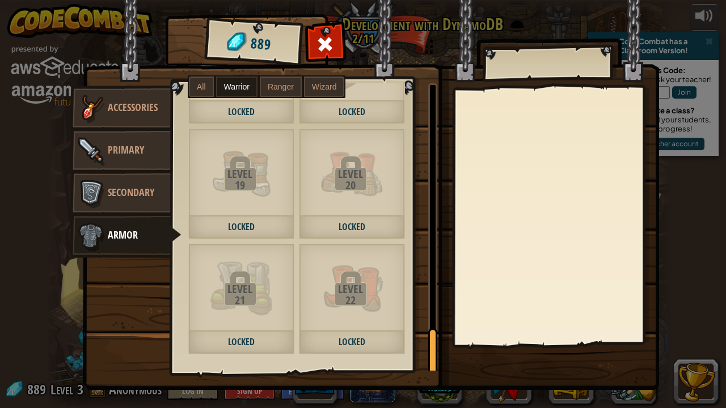
drag, startPoint x: 428, startPoint y: 337, endPoint x: 431, endPoint y: 355, distance: 18.5
click at [431, 312] on div at bounding box center [432, 351] width 9 height 47
click at [142, 192] on span "Secondary" at bounding box center [131, 193] width 47 height 14
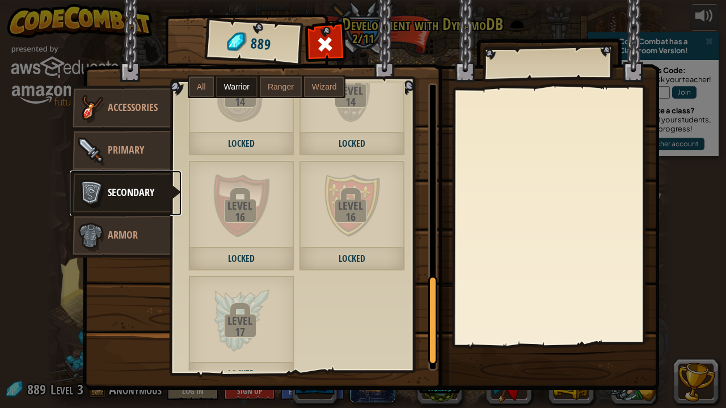
scroll to position [629, 0]
drag, startPoint x: 431, startPoint y: 164, endPoint x: 424, endPoint y: 353, distance: 189.6
click at [424, 312] on div "Crude Dagger 80 Ranger Unholy Tome I 80 Wizard Poisoned Throwing Shard 100 Rang…" at bounding box center [304, 227] width 266 height 288
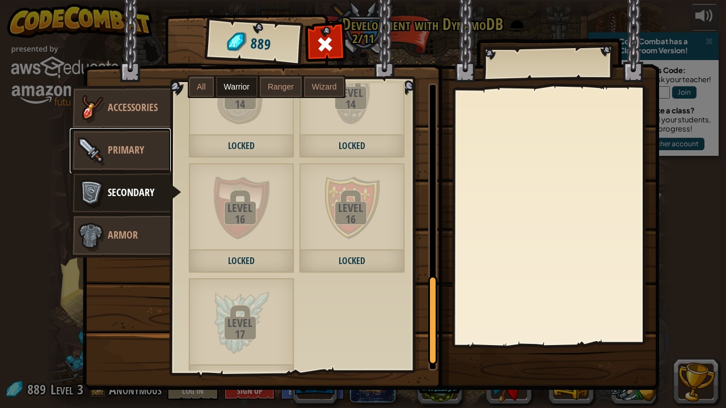
click at [126, 150] on span "Primary" at bounding box center [126, 150] width 36 height 14
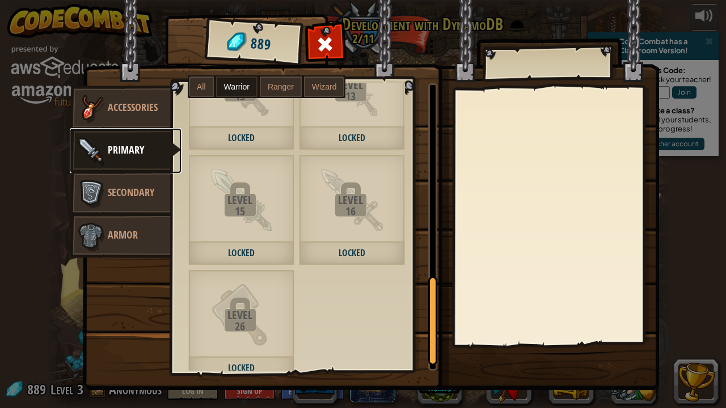
scroll to position [663, 0]
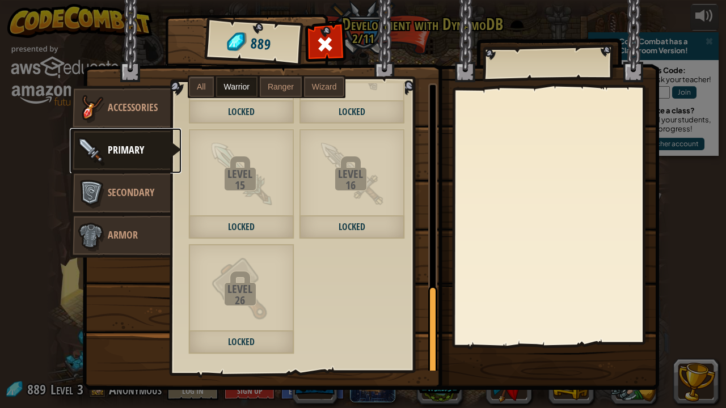
drag, startPoint x: 431, startPoint y: 122, endPoint x: 425, endPoint y: 342, distance: 219.6
click at [425, 312] on div "Crude Crossbow 100 Ranger Enchanted Stick 100 Wizard Simple Wand 130 Wizard Twi…" at bounding box center [304, 227] width 266 height 288
drag, startPoint x: 149, startPoint y: 100, endPoint x: 112, endPoint y: 107, distance: 37.5
click at [112, 107] on span "Accessories" at bounding box center [133, 107] width 50 height 14
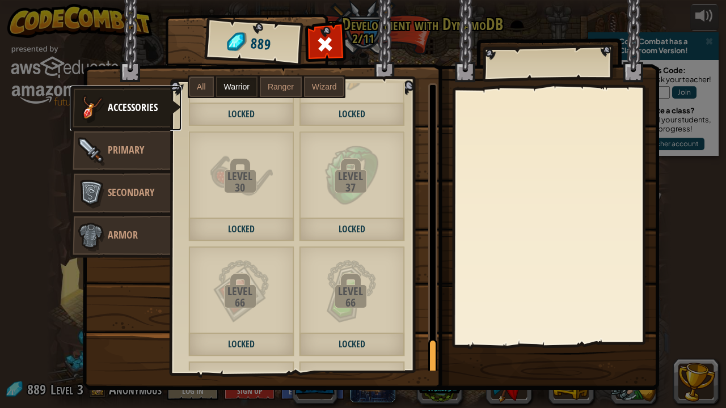
scroll to position [2160, 0]
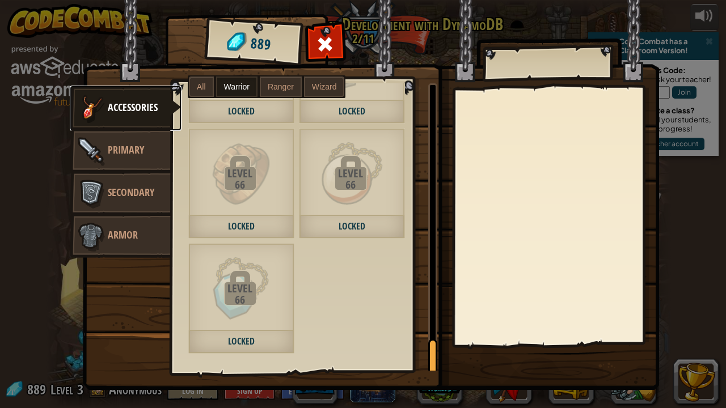
drag, startPoint x: 435, startPoint y: 101, endPoint x: 436, endPoint y: 382, distance: 281.4
click at [436, 18] on div "Items 889 Misc Accessories Primary Secondary Armor All Warrior Ranger Wizard Le…" at bounding box center [377, 17] width 581 height 1
click at [334, 32] on div at bounding box center [325, 47] width 36 height 36
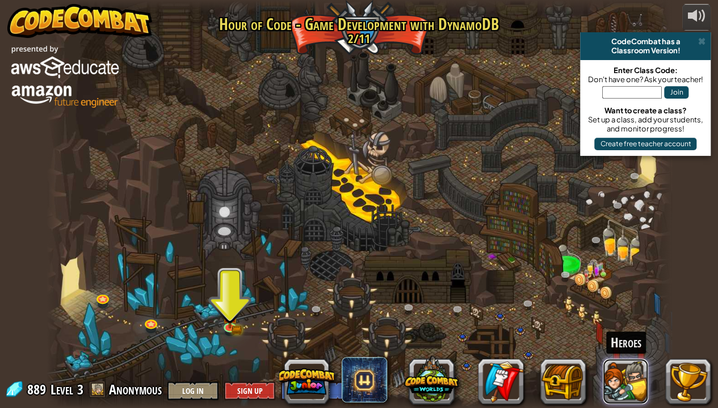
click at [631, 312] on button at bounding box center [624, 381] width 45 height 45
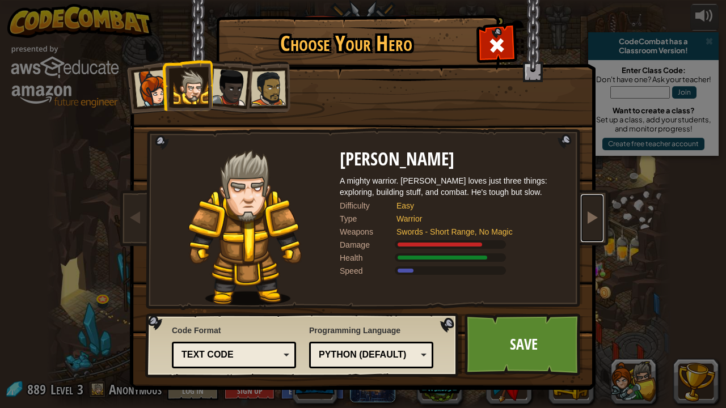
click at [596, 217] on span at bounding box center [592, 217] width 14 height 14
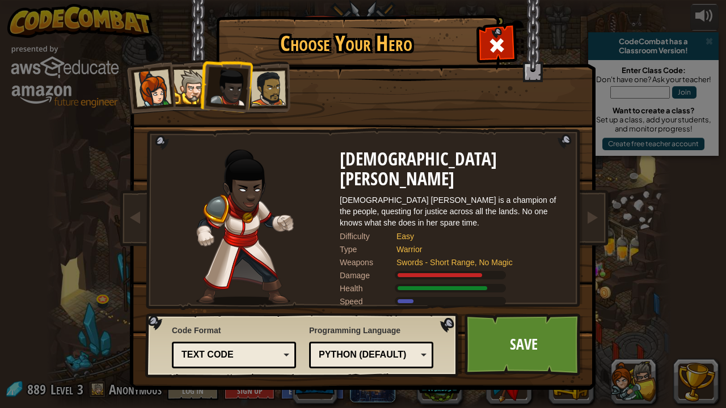
drag, startPoint x: 128, startPoint y: 219, endPoint x: 445, endPoint y: 216, distance: 316.6
click at [445, 231] on div "Easy" at bounding box center [476, 236] width 159 height 11
drag, startPoint x: 145, startPoint y: 221, endPoint x: 138, endPoint y: 219, distance: 6.6
drag, startPoint x: 138, startPoint y: 219, endPoint x: 71, endPoint y: 221, distance: 67.5
click at [71, 221] on div "Choose Your Hero 889 Captain Anya Weston Anya is a no-nonsense leader who isn't…" at bounding box center [363, 204] width 726 height 408
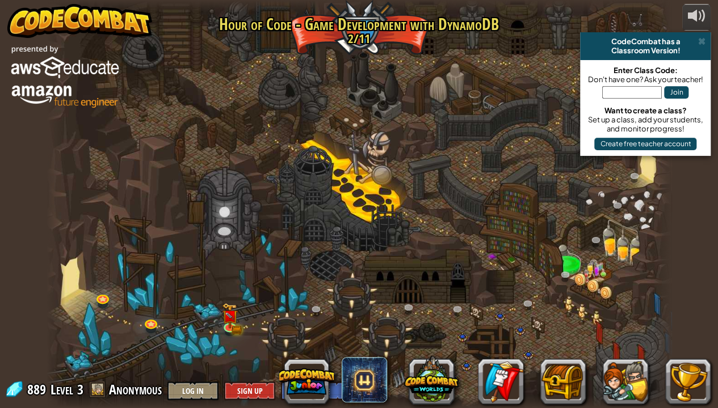
click at [597, 312] on div at bounding box center [500, 381] width 420 height 45
click at [615, 312] on button at bounding box center [624, 381] width 45 height 45
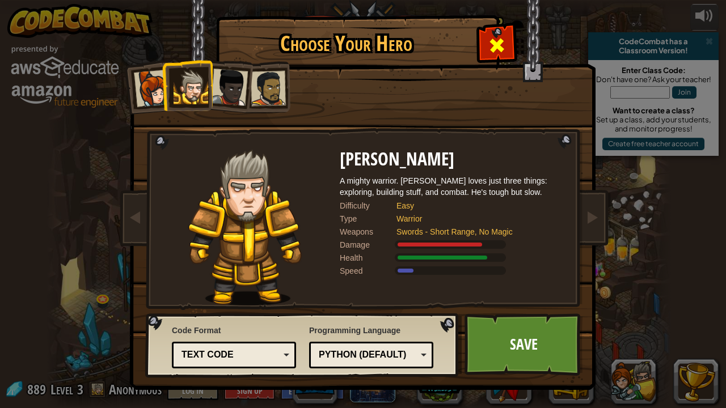
click at [489, 48] on span at bounding box center [497, 45] width 18 height 18
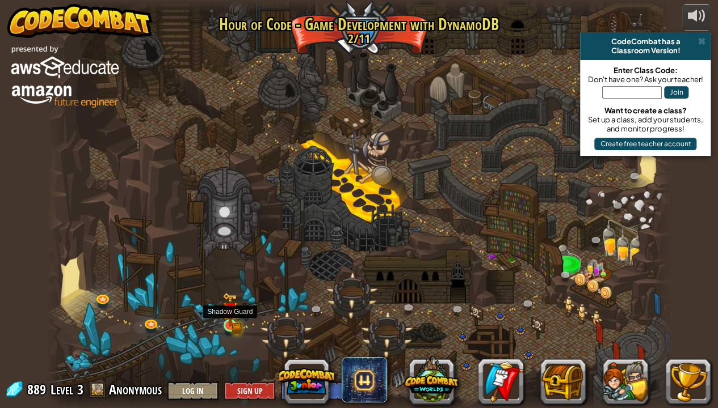
click at [228, 312] on img at bounding box center [229, 310] width 15 height 34
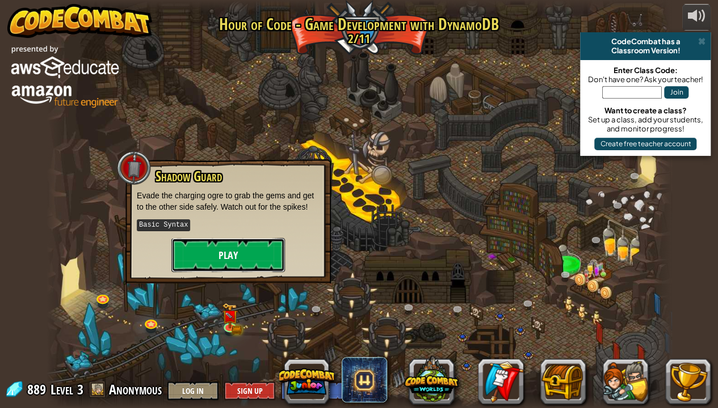
click at [230, 262] on button "Play" at bounding box center [227, 255] width 113 height 34
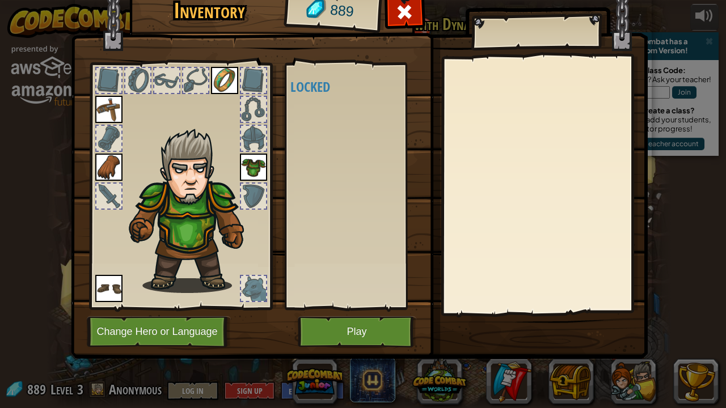
click at [251, 280] on div at bounding box center [253, 288] width 25 height 25
click at [345, 312] on button "Play" at bounding box center [357, 332] width 119 height 31
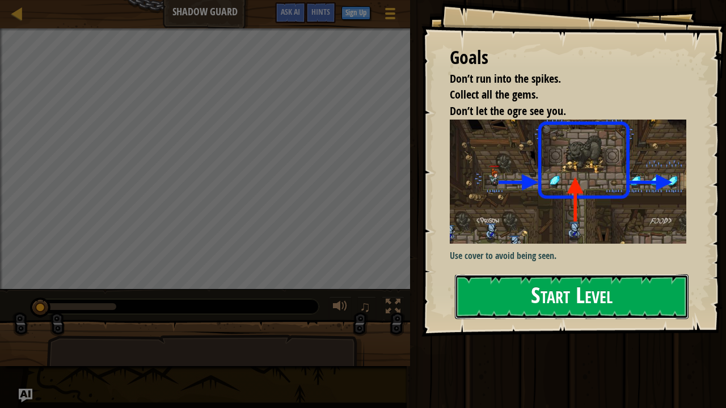
click at [517, 294] on button "Start Level" at bounding box center [572, 297] width 234 height 45
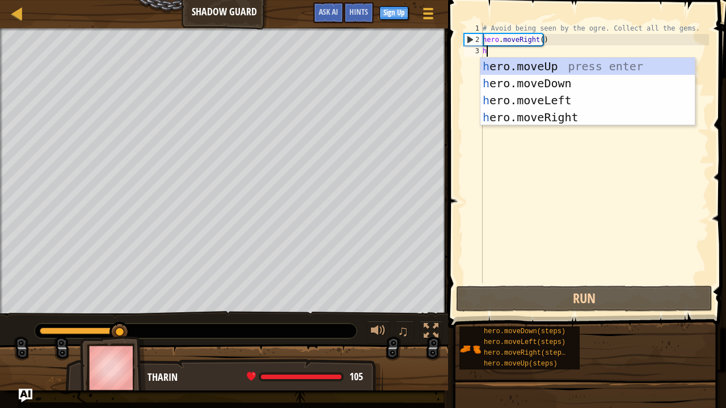
scroll to position [5, 0]
type textarea "her"
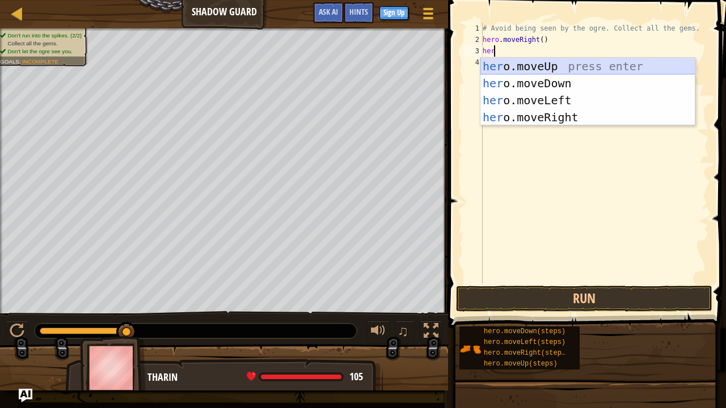
click at [538, 62] on div "her o.moveUp press enter her o.moveDown press enter her o.moveLeft press enter …" at bounding box center [587, 109] width 215 height 102
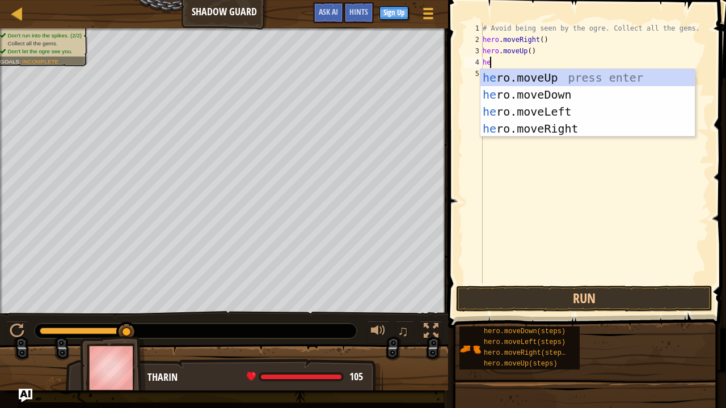
type textarea "her"
click at [546, 129] on div "her o.moveUp press enter her o.moveDown press enter her o.moveLeft press enter …" at bounding box center [587, 120] width 215 height 102
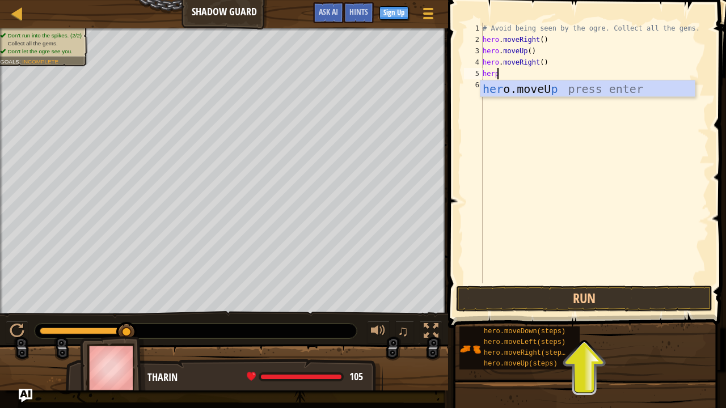
scroll to position [5, 1]
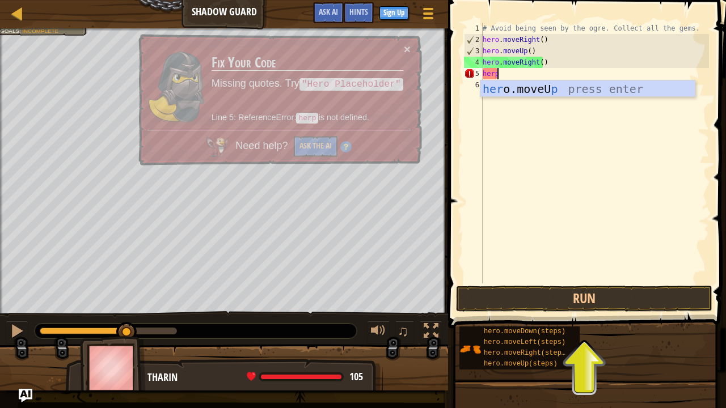
type textarea "her"
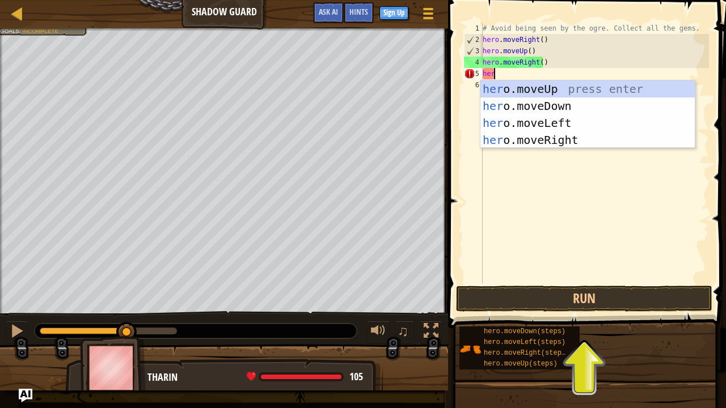
scroll to position [5, 0]
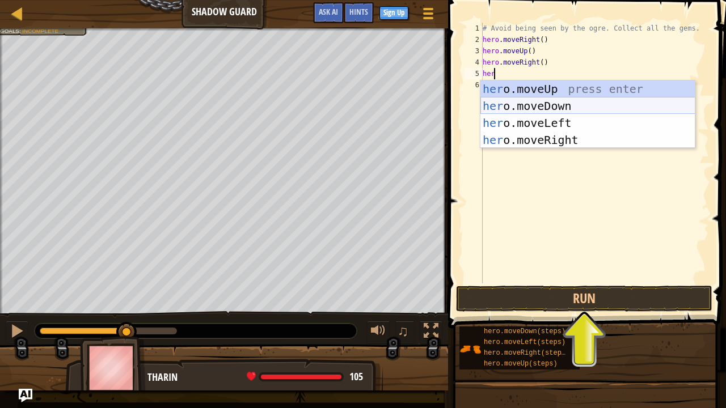
click at [557, 102] on div "her o.moveUp press enter her o.moveDown press enter her o.moveLeft press enter …" at bounding box center [587, 132] width 215 height 102
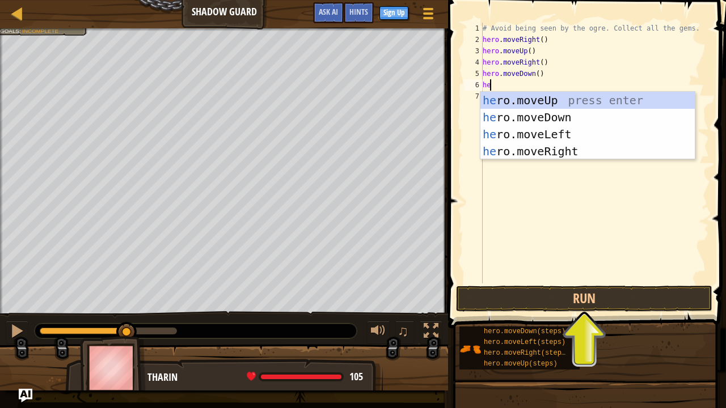
type textarea "her"
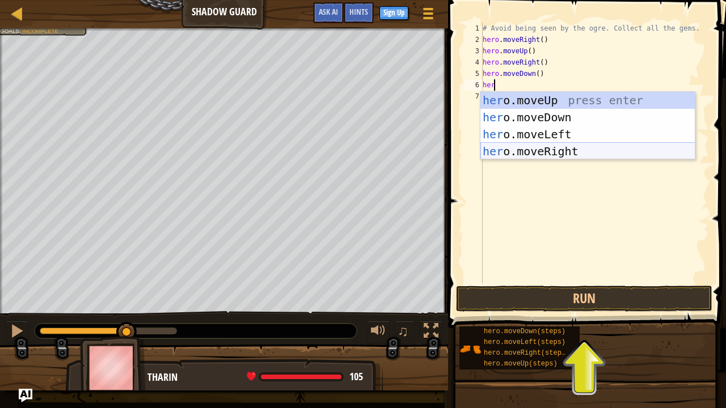
click at [571, 147] on div "her o.moveUp press enter her o.moveDown press enter her o.moveLeft press enter …" at bounding box center [587, 143] width 215 height 102
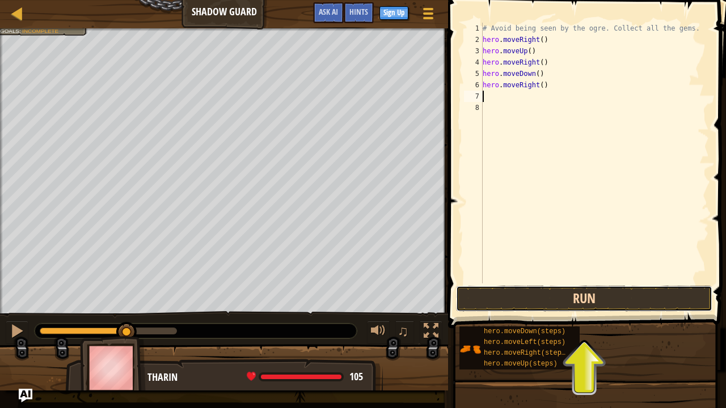
click at [608, 296] on button "Run" at bounding box center [584, 299] width 256 height 26
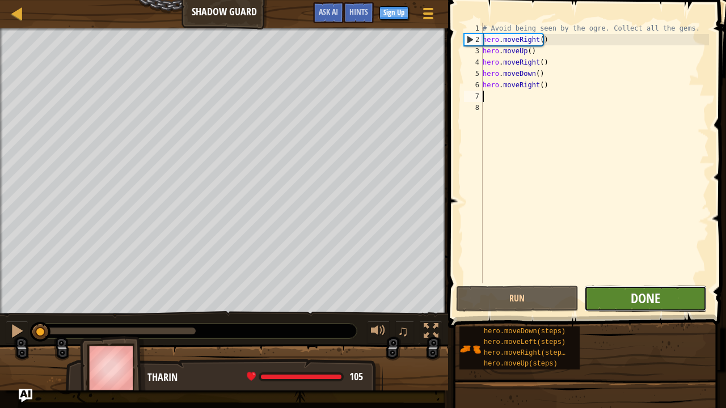
click at [647, 304] on span "Done" at bounding box center [645, 298] width 29 height 18
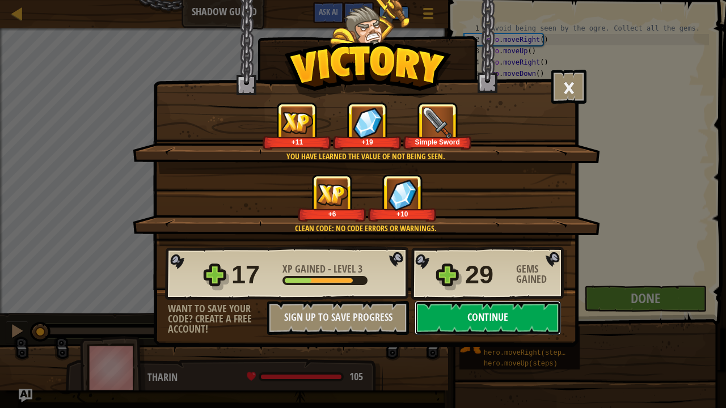
click at [466, 312] on button "Continue" at bounding box center [488, 318] width 146 height 34
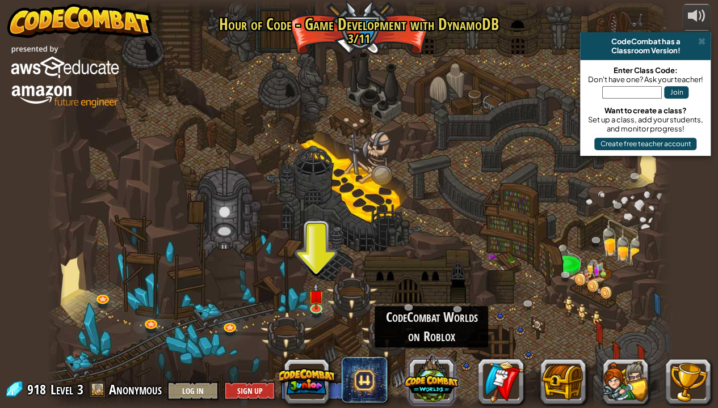
click at [436, 312] on button at bounding box center [431, 379] width 54 height 54
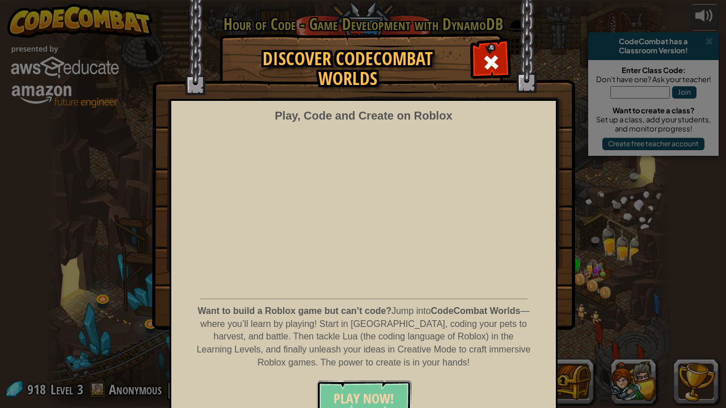
click at [347, 312] on span "PLAY NOW!" at bounding box center [364, 399] width 61 height 18
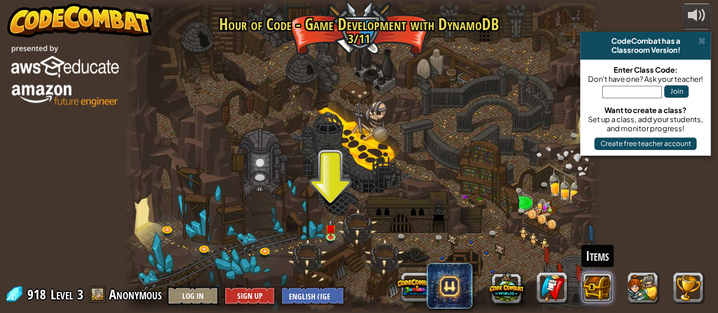
click at [609, 292] on button at bounding box center [597, 287] width 31 height 31
